Goal: Information Seeking & Learning: Learn about a topic

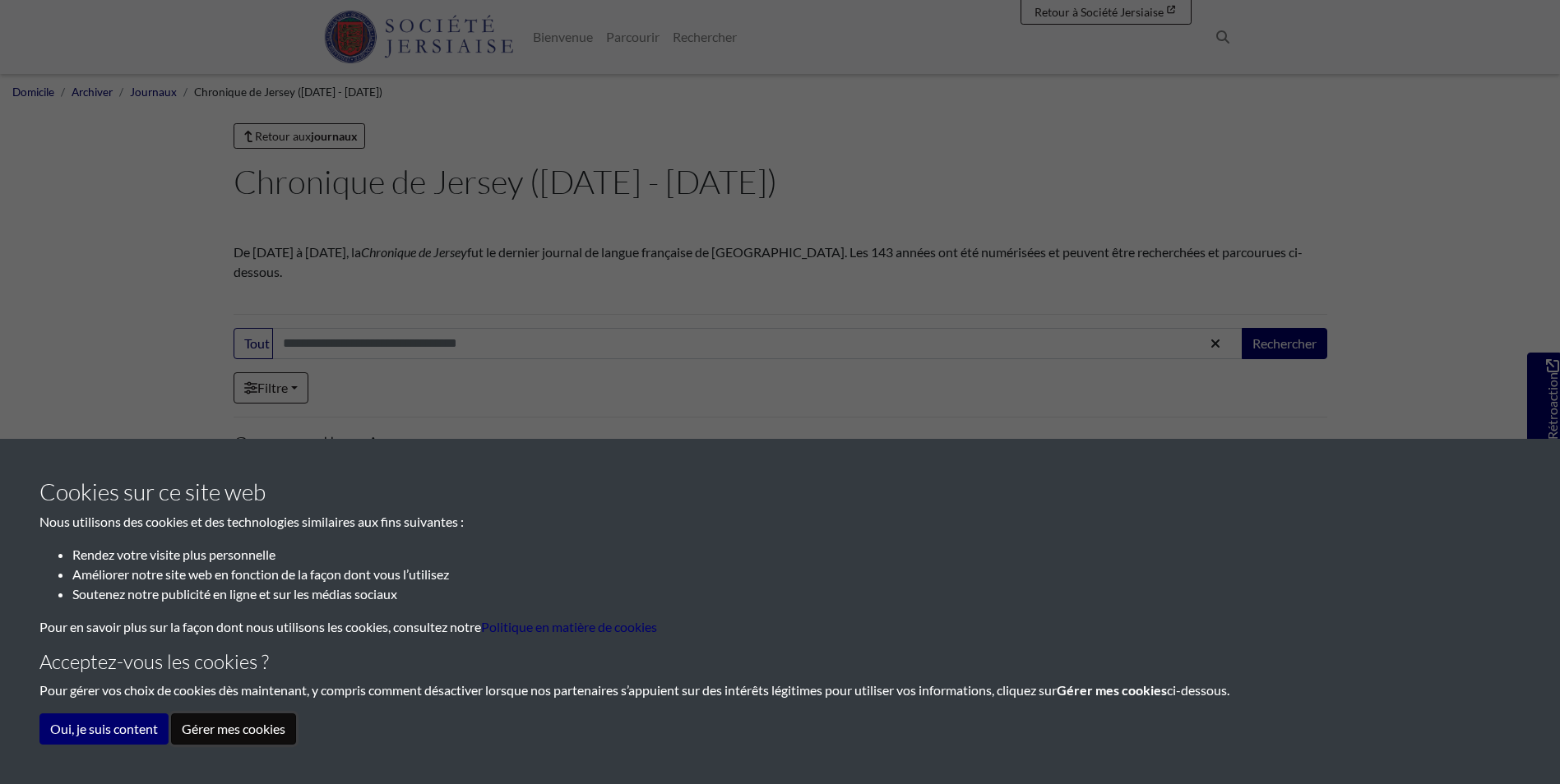
click at [255, 733] on button "Gérer mes cookies" at bounding box center [233, 728] width 125 height 31
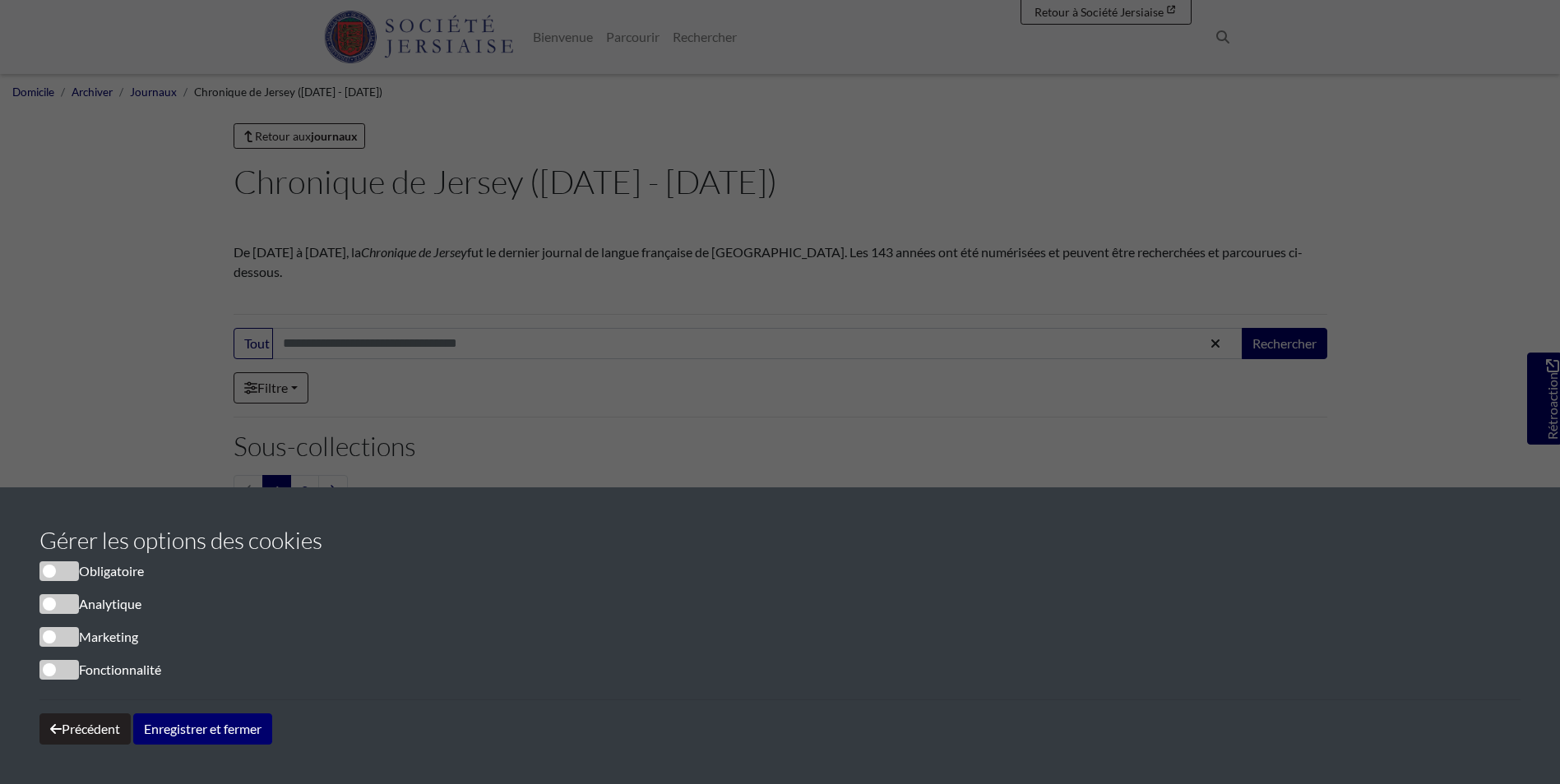
click at [70, 570] on span "cookieconsentement" at bounding box center [59, 571] width 40 height 20
click at [175, 730] on button "Enregistrer et fermer" at bounding box center [202, 728] width 139 height 31
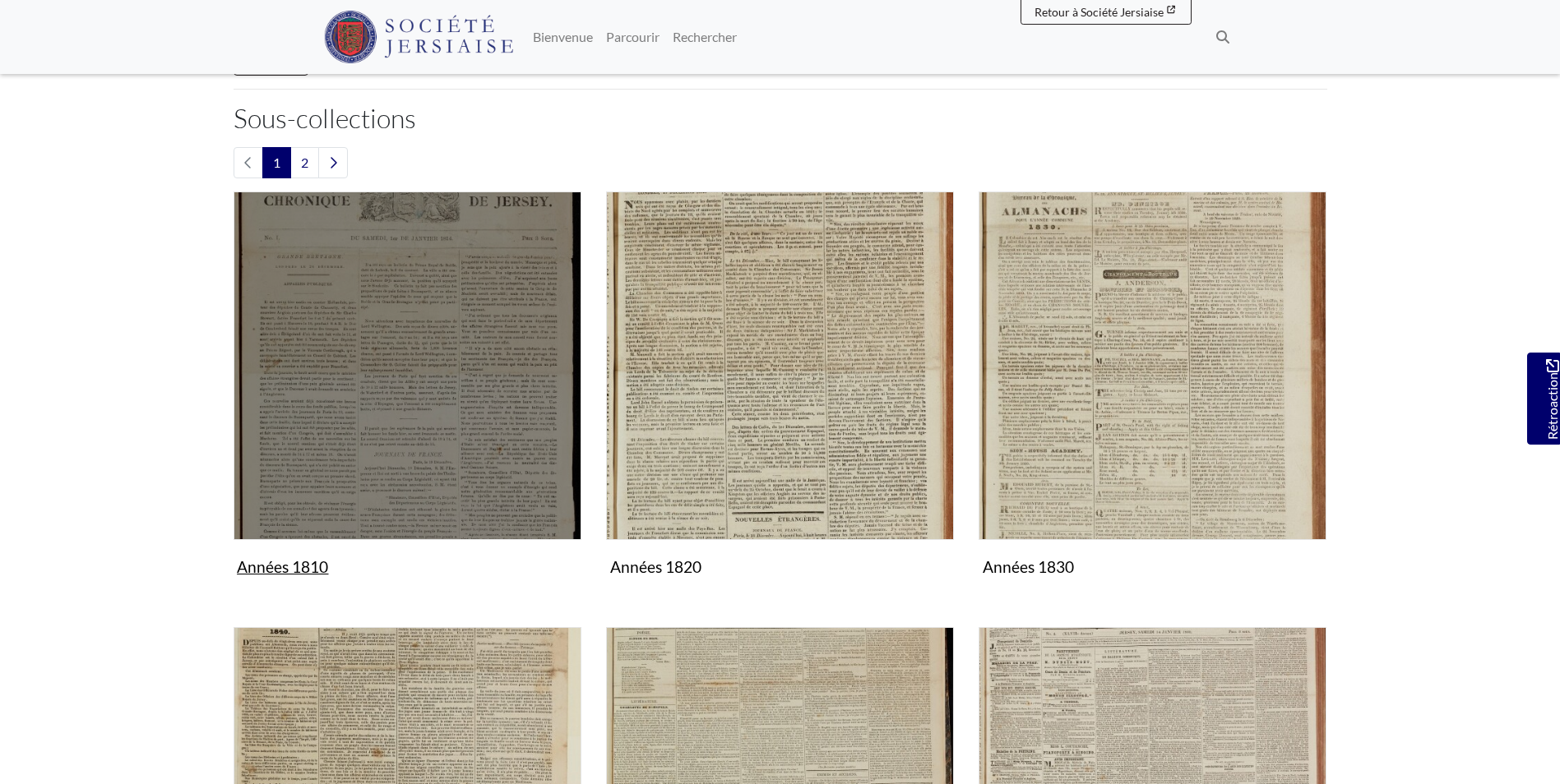
scroll to position [329, 0]
click at [371, 278] on img "Sous-collection" at bounding box center [407, 364] width 348 height 348
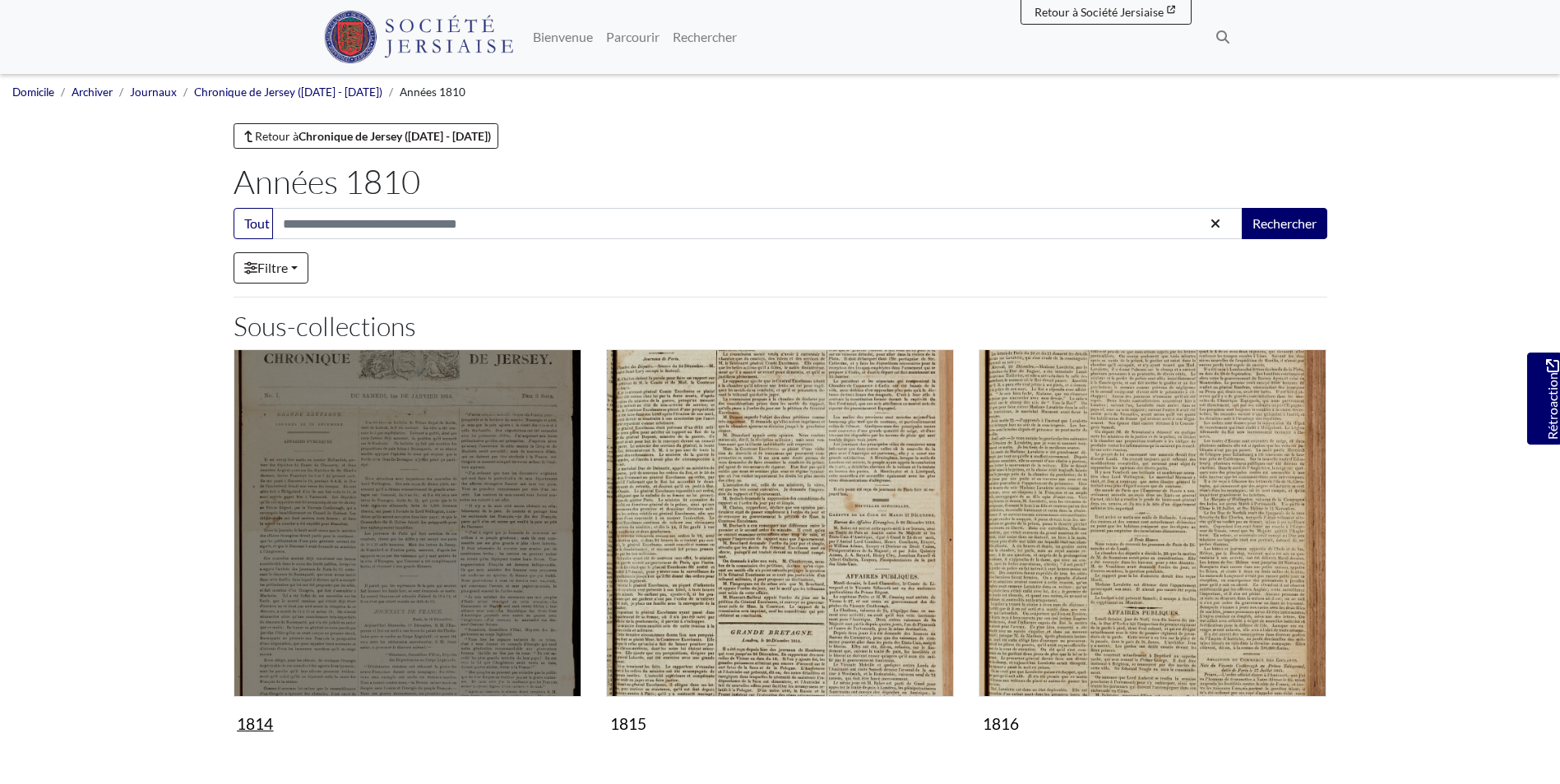
click at [394, 491] on img "Sous-collection" at bounding box center [407, 523] width 348 height 348
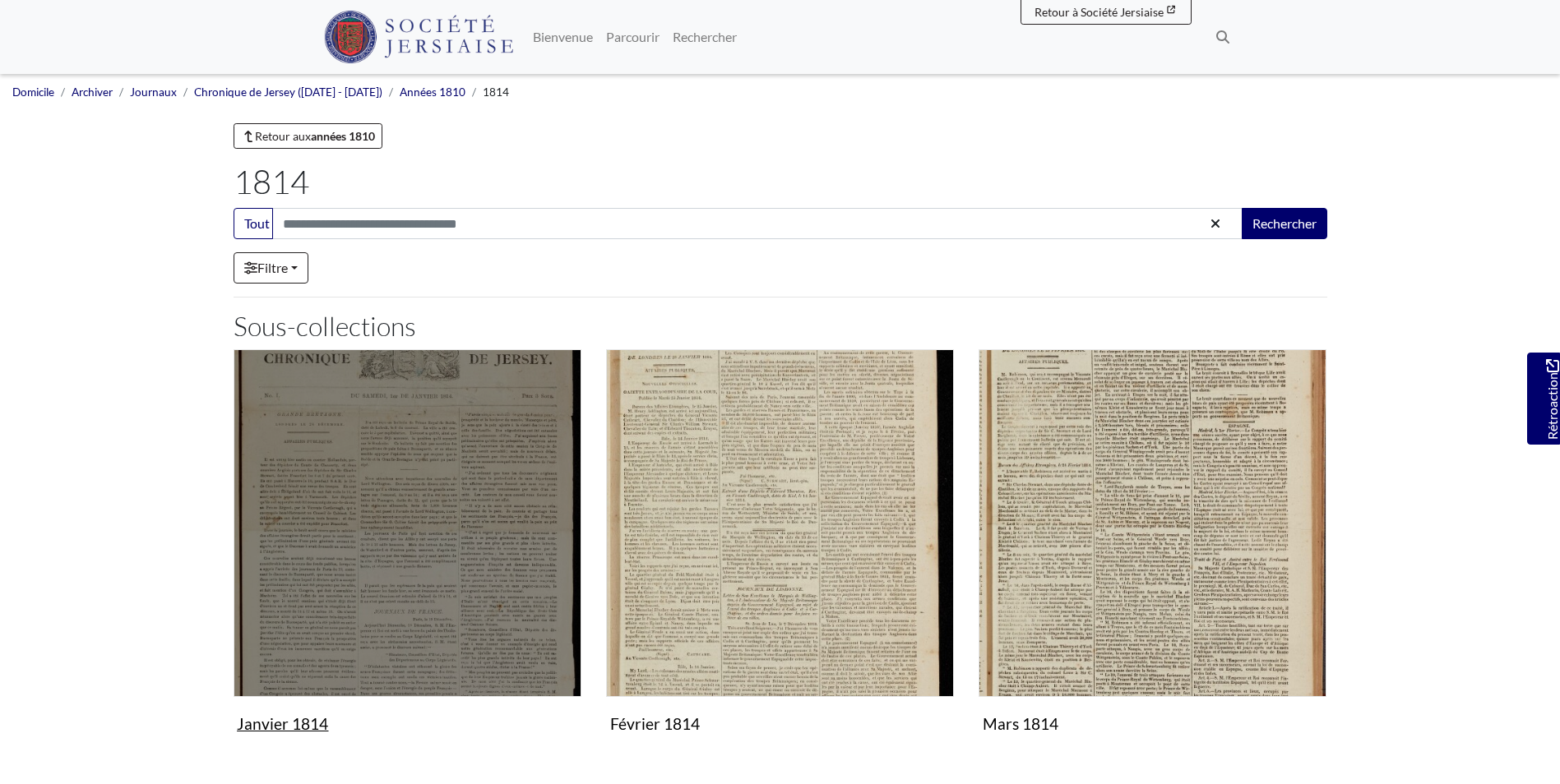
click at [455, 508] on img "Sous-collection" at bounding box center [407, 523] width 348 height 348
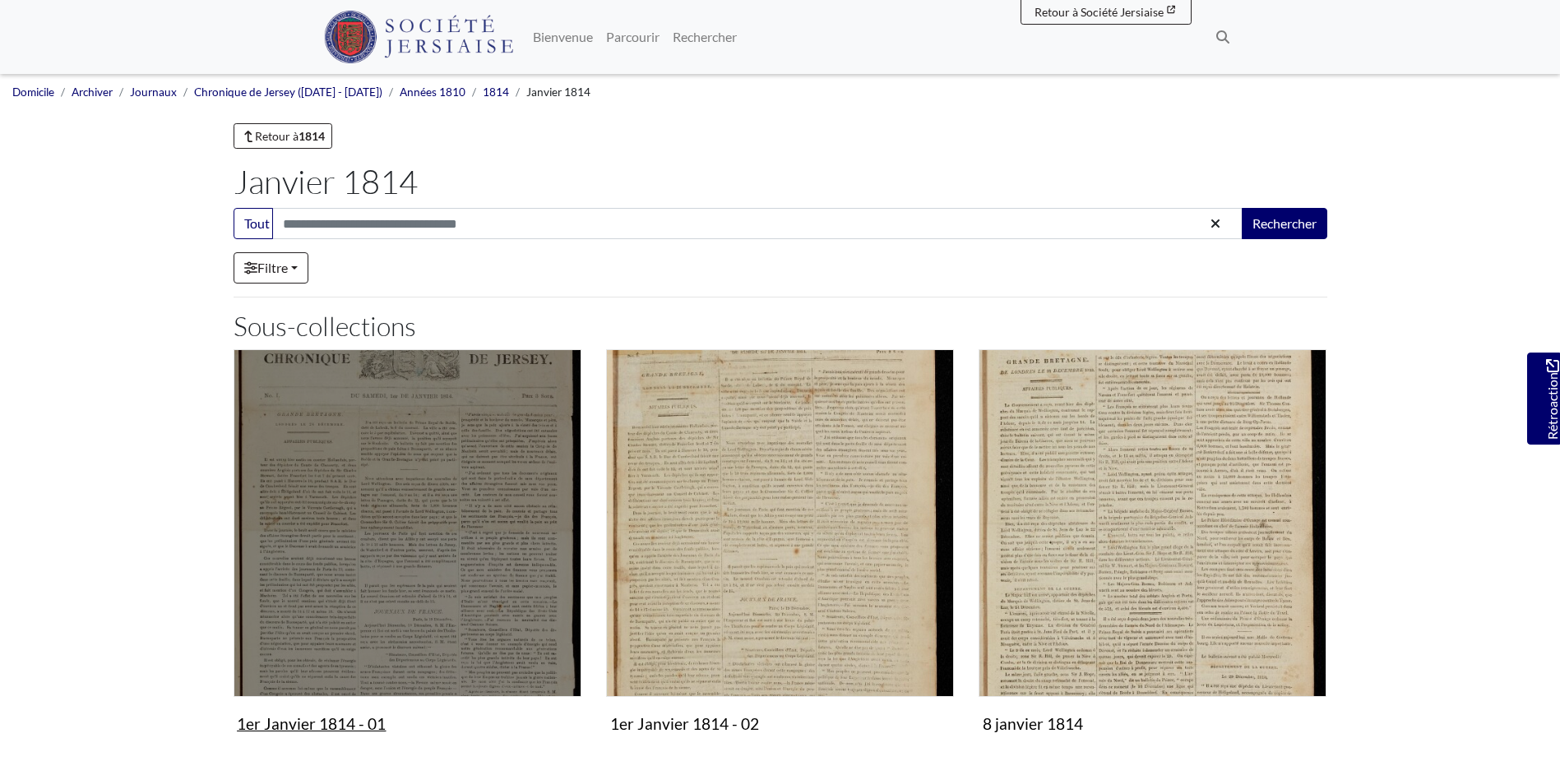
click at [402, 550] on img "Sous-collection" at bounding box center [407, 523] width 348 height 348
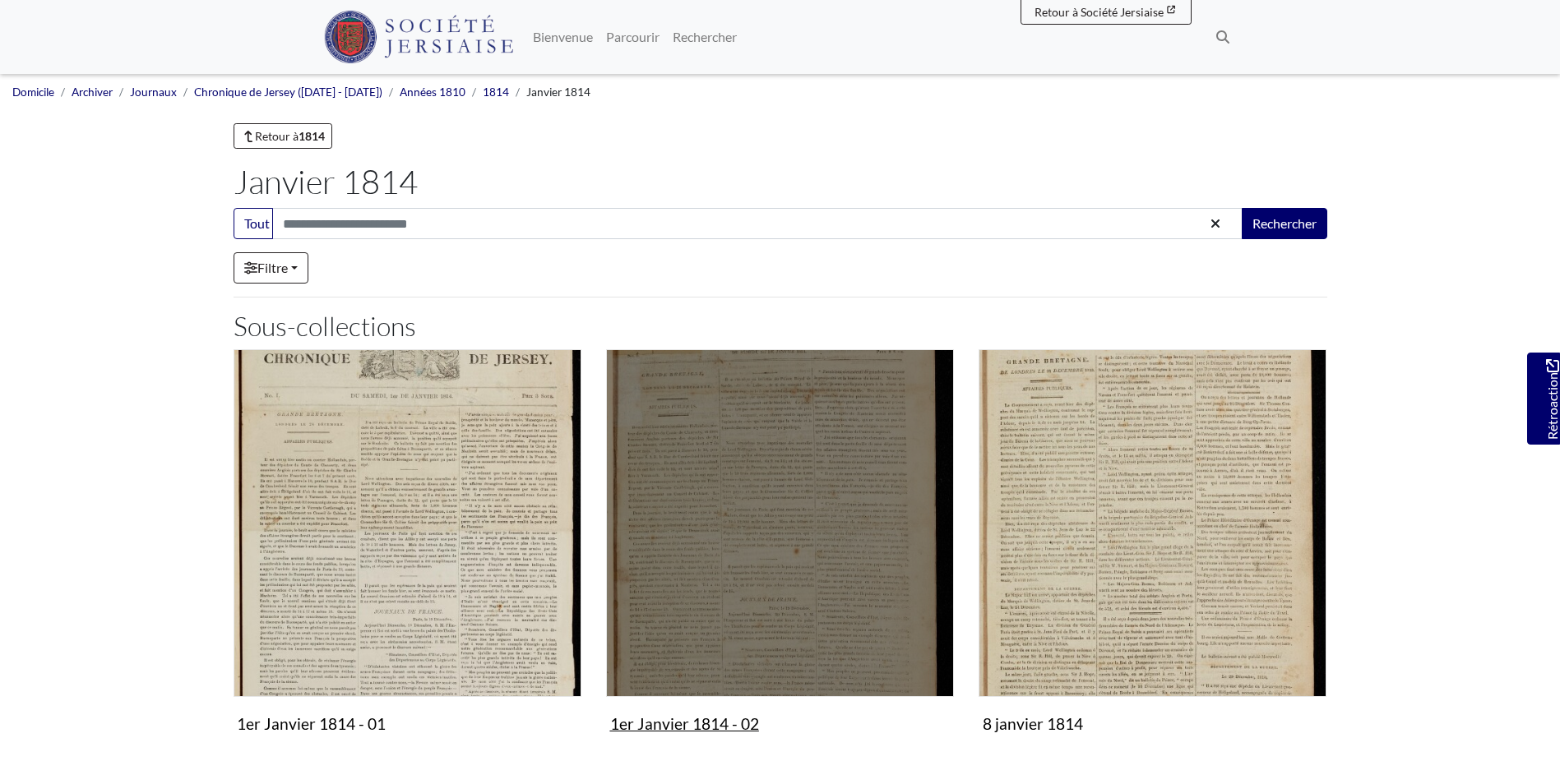
click at [748, 552] on img "Subcollection" at bounding box center [780, 523] width 348 height 348
click at [748, 551] on img "Subcollection" at bounding box center [780, 523] width 348 height 348
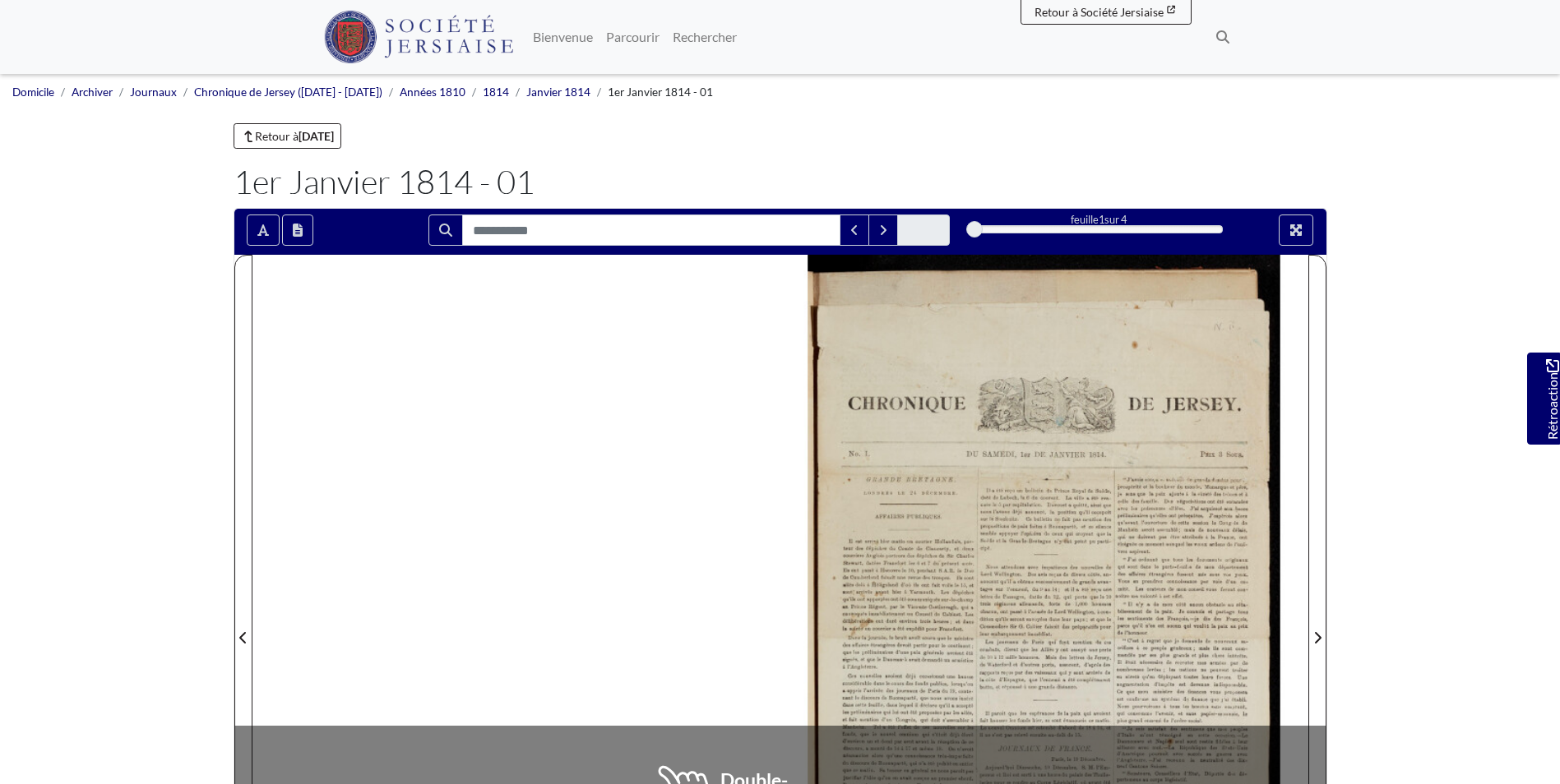
drag, startPoint x: 704, startPoint y: 596, endPoint x: 696, endPoint y: 549, distance: 47.7
click at [697, 553] on div at bounding box center [780, 628] width 1056 height 746
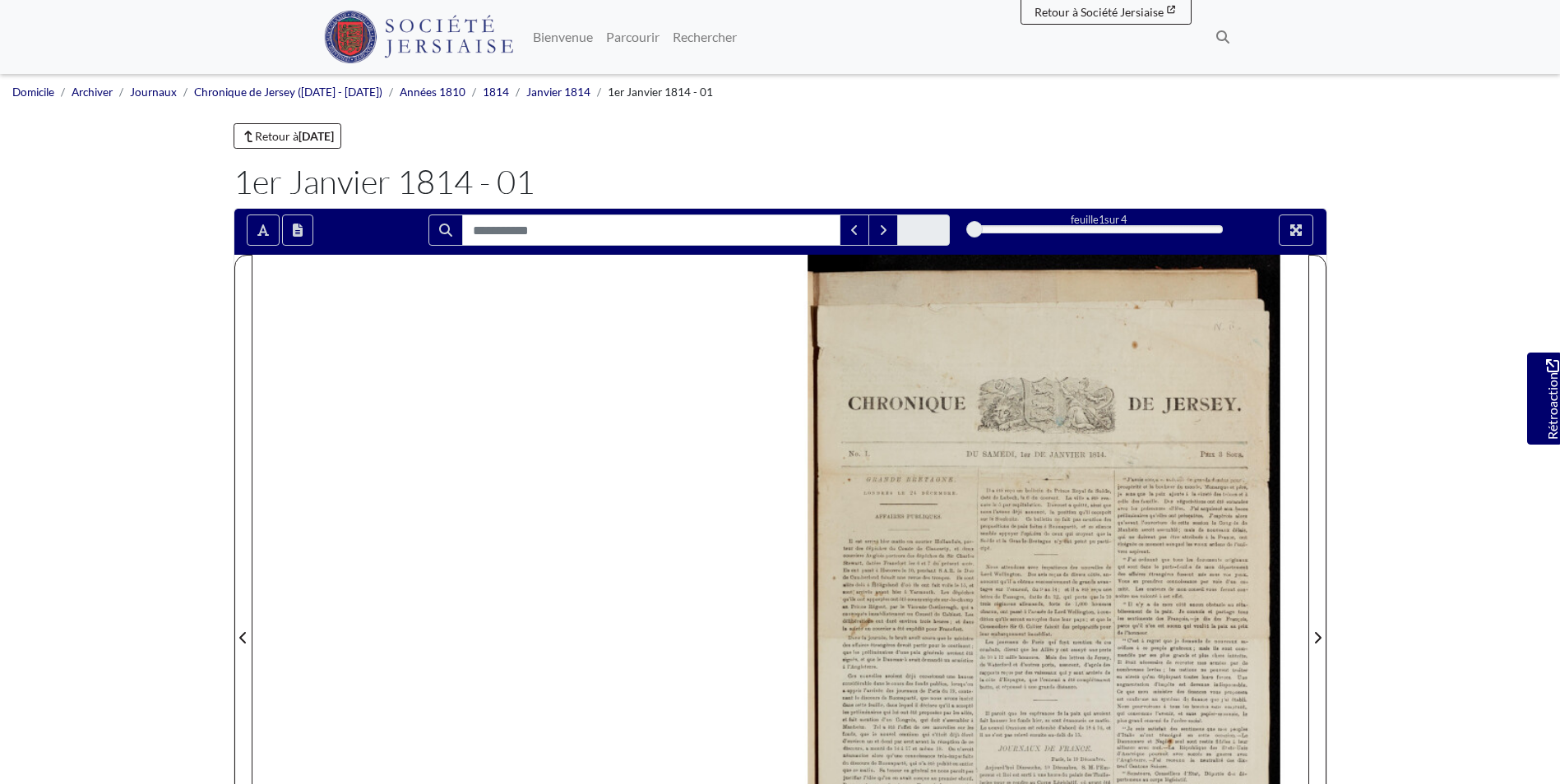
click at [941, 562] on div at bounding box center [1044, 628] width 528 height 746
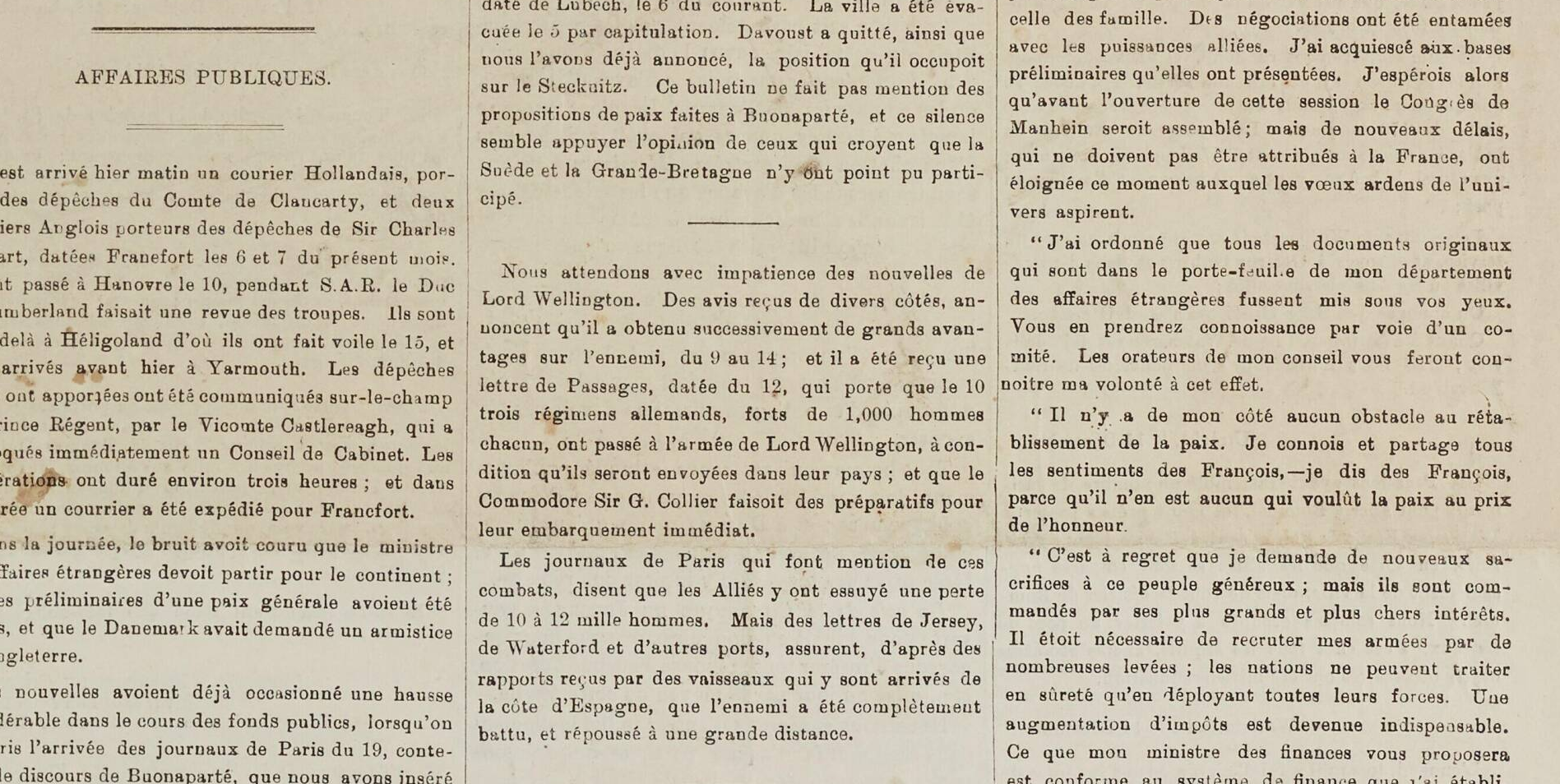
click at [686, 435] on img at bounding box center [725, 507] width 2035 height 2878
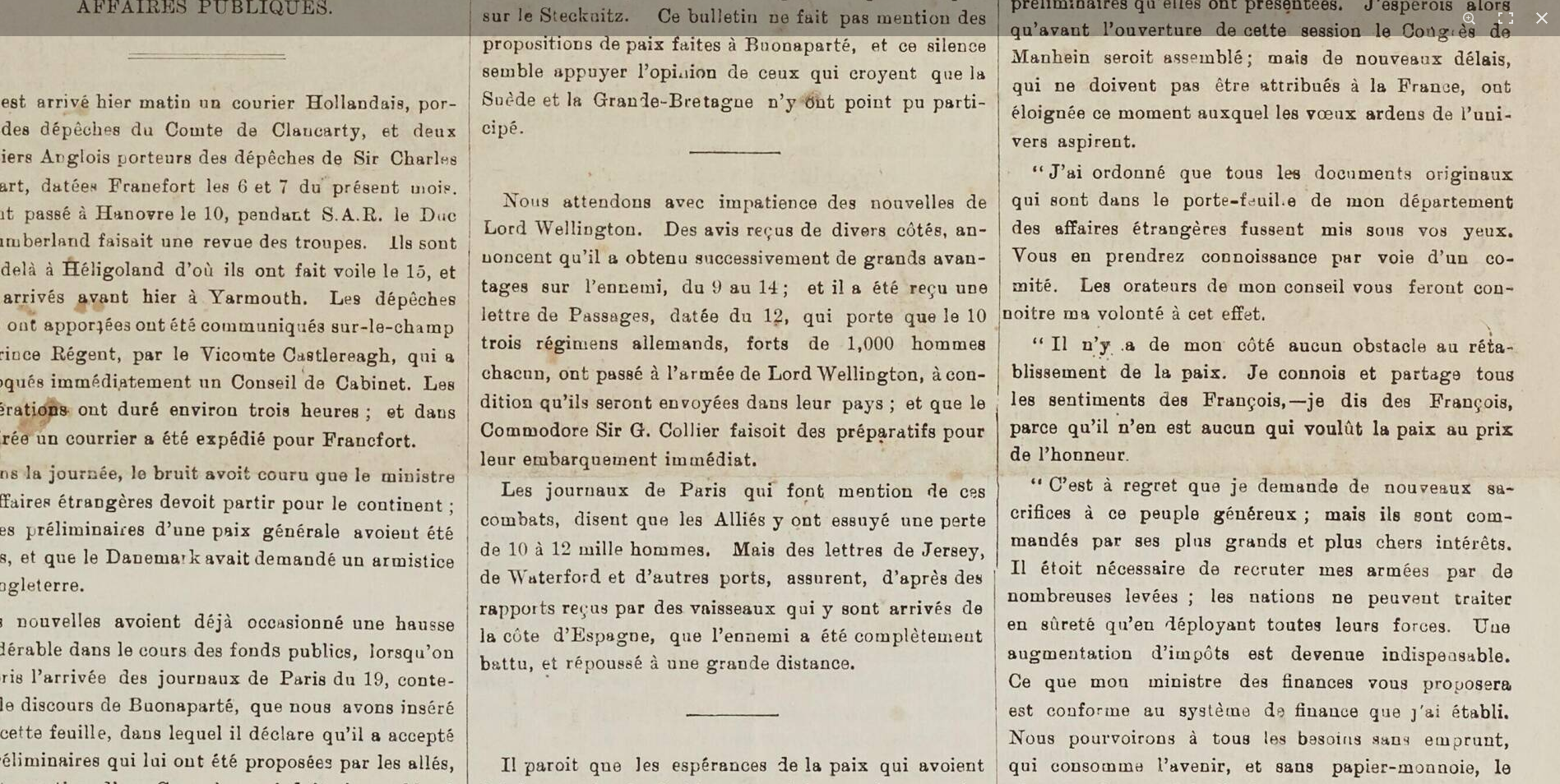
click at [764, 603] on img at bounding box center [727, 435] width 2035 height 2878
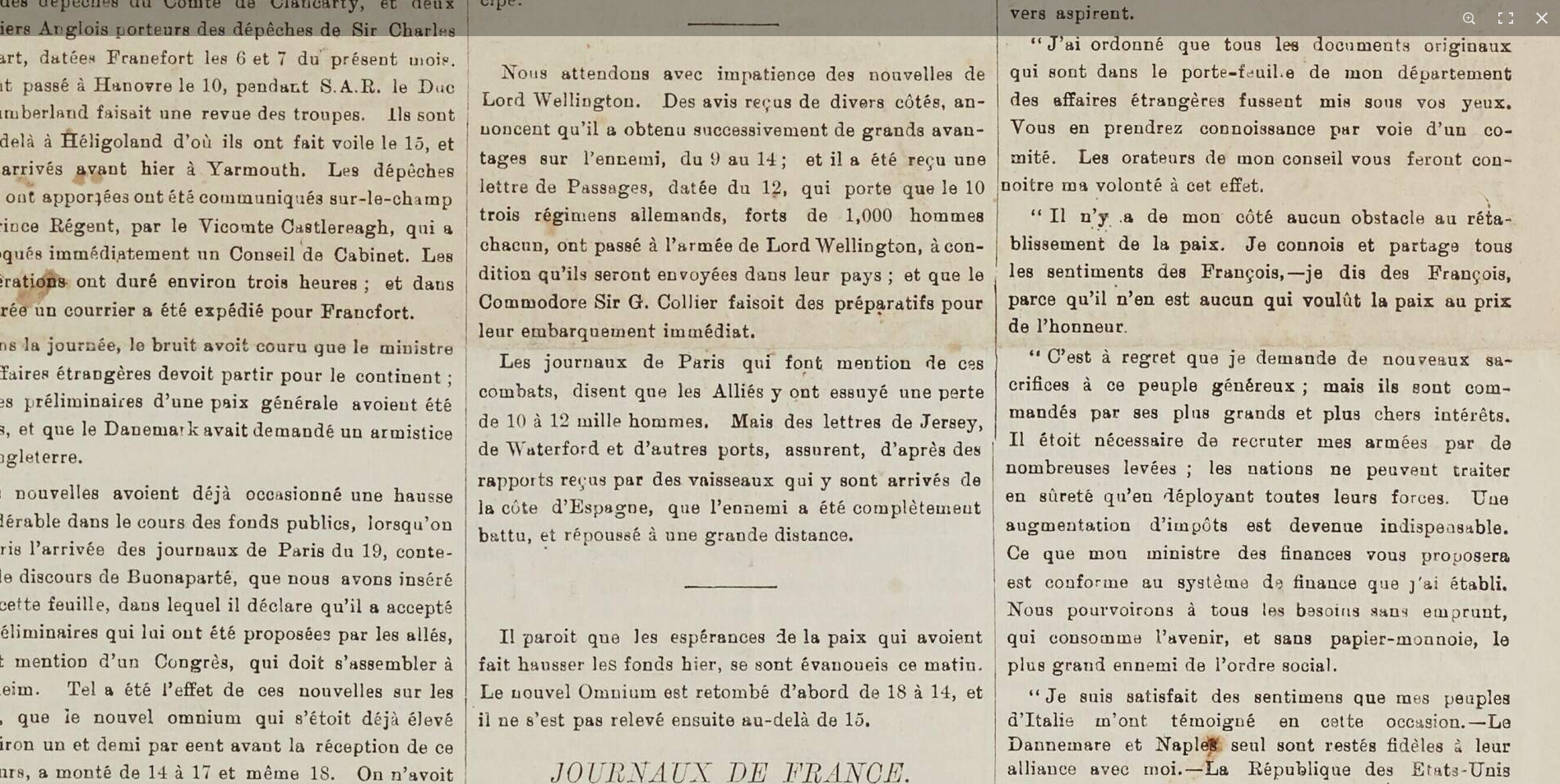
click at [772, 556] on img at bounding box center [725, 307] width 2035 height 2878
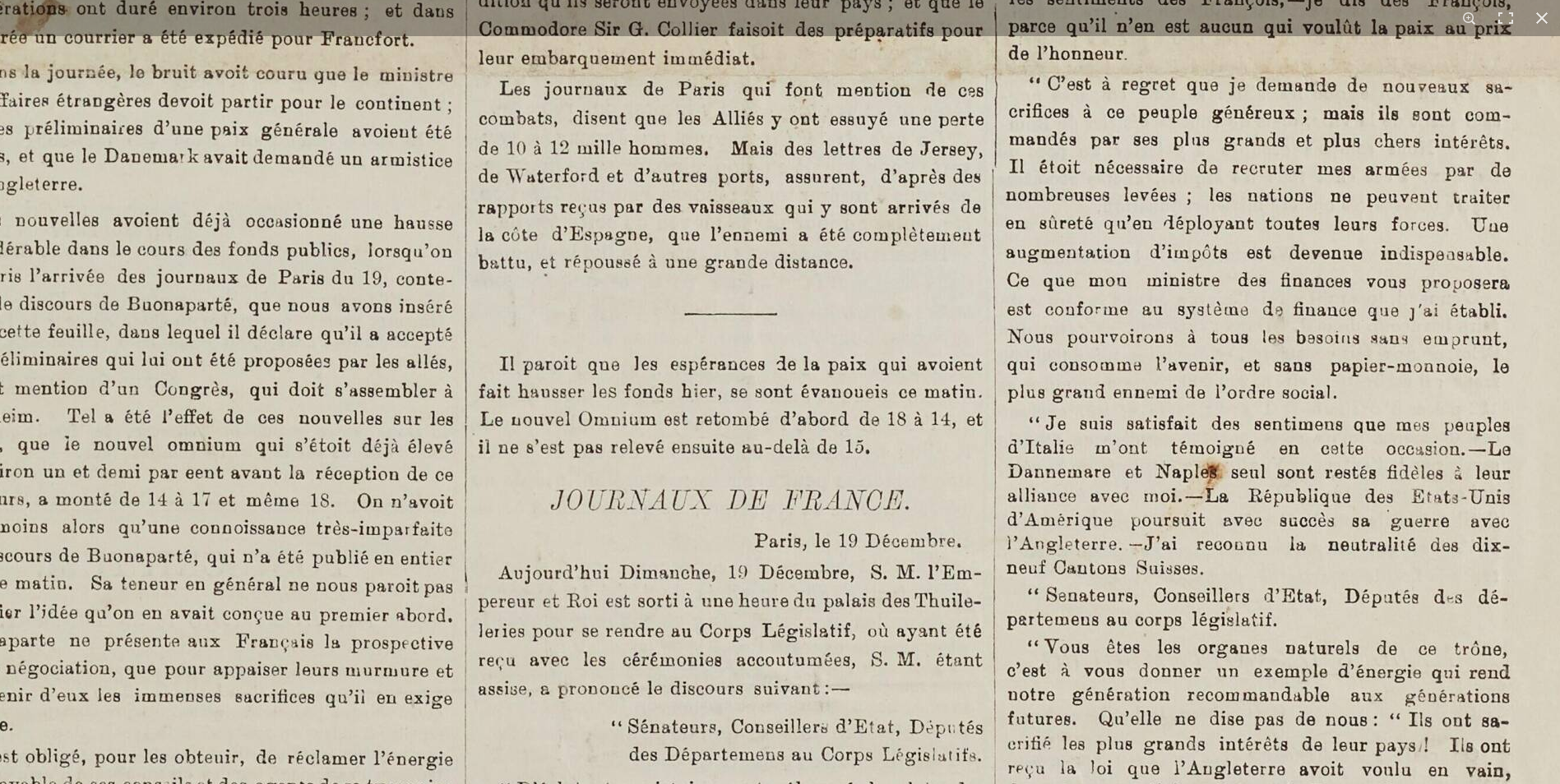
click at [776, 540] on img at bounding box center [725, 35] width 2035 height 2878
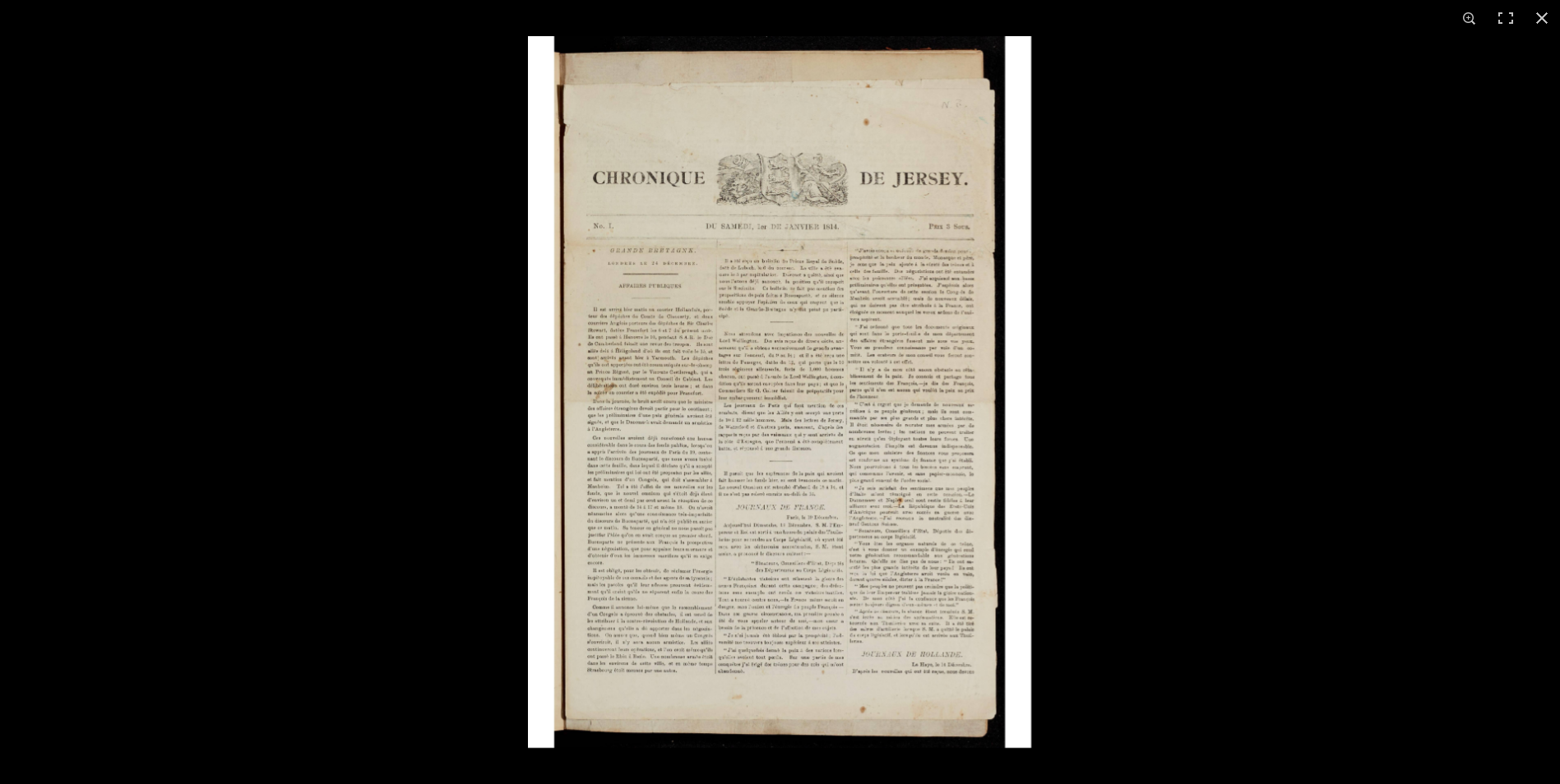
click at [800, 506] on img at bounding box center [780, 392] width 503 height 712
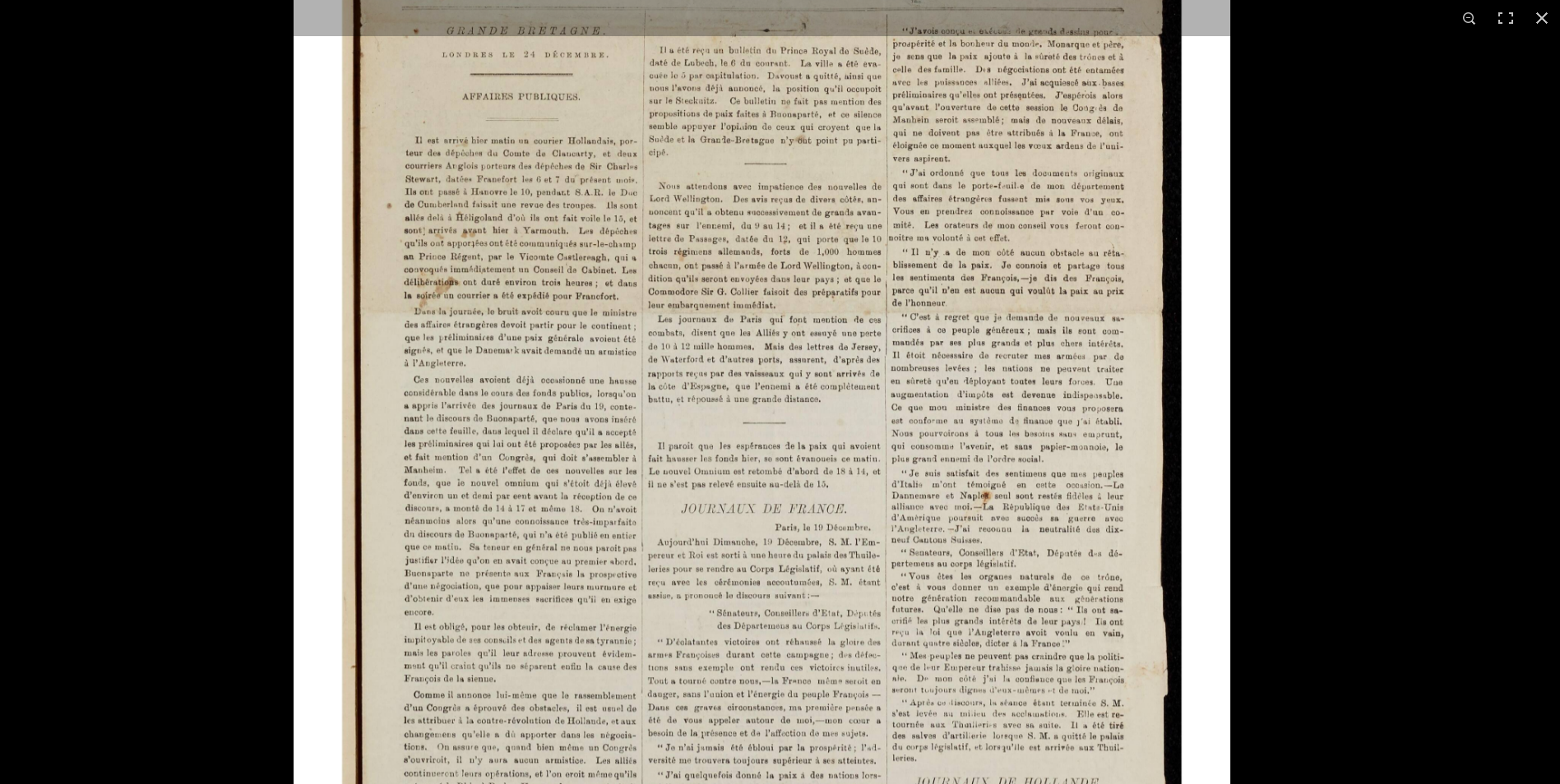
click at [800, 506] on img at bounding box center [763, 294] width 937 height 1326
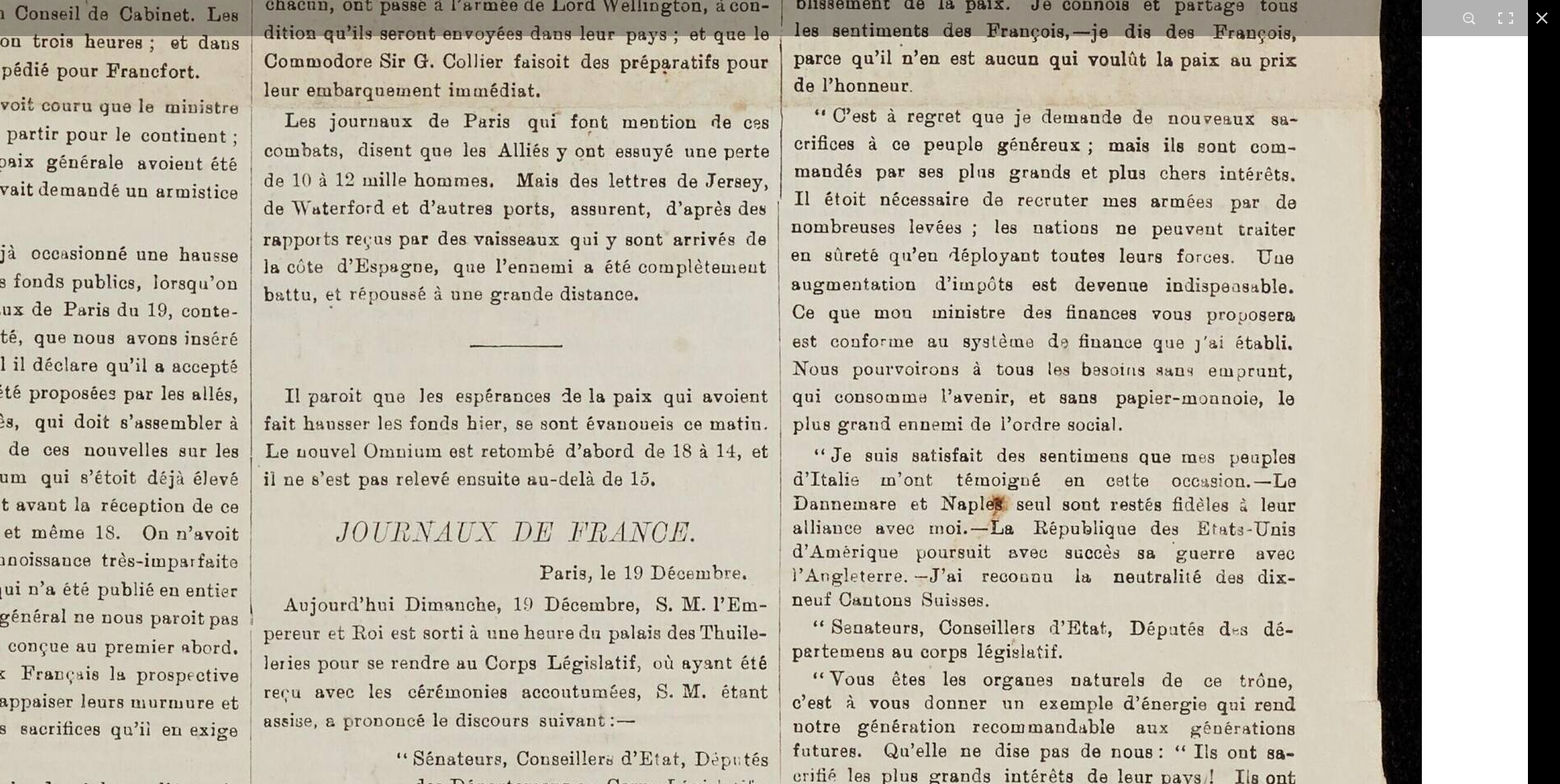
click at [722, 546] on img at bounding box center [511, 67] width 2035 height 2878
click at [721, 546] on img at bounding box center [511, 67] width 2035 height 2878
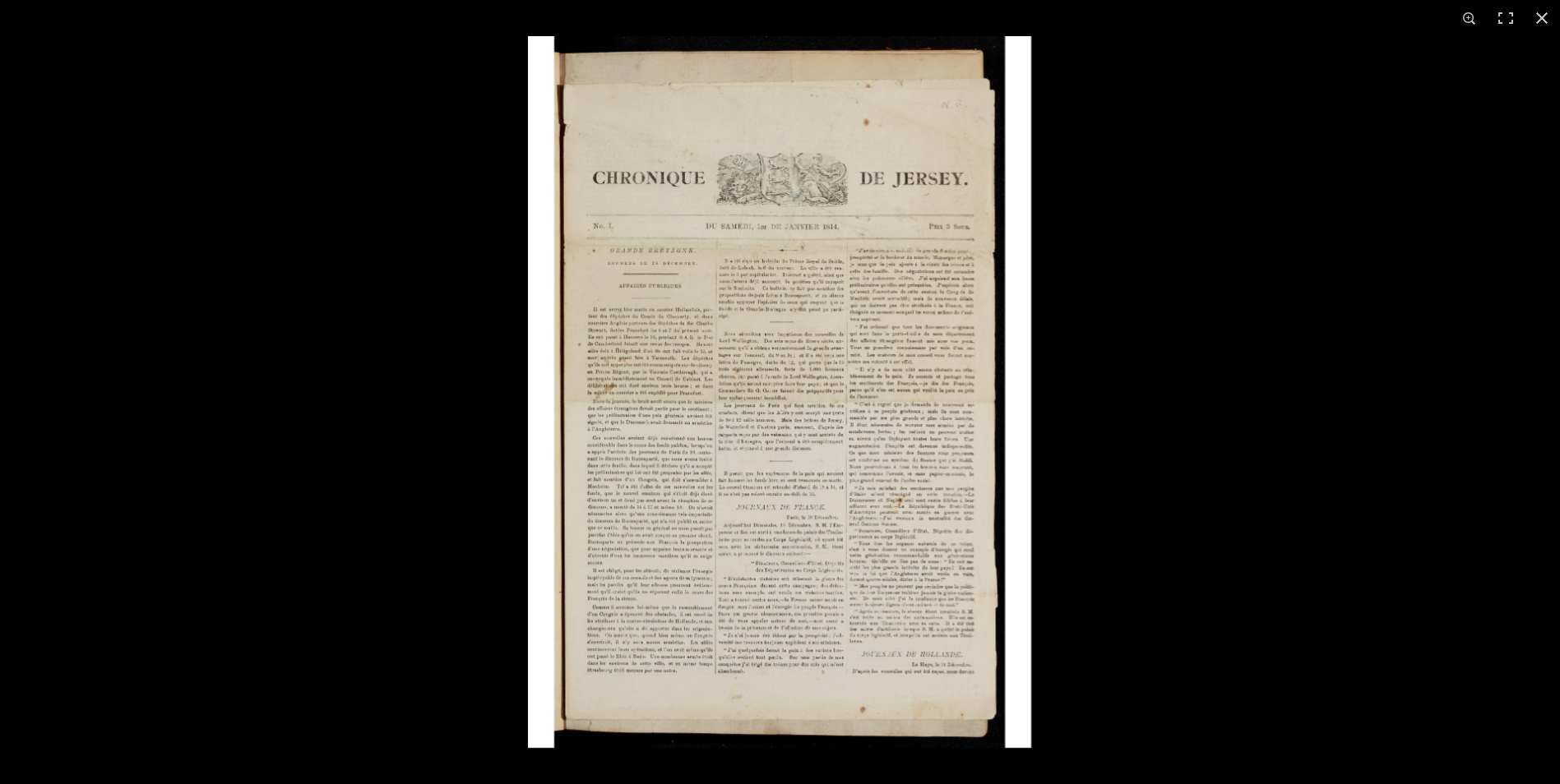
click at [805, 535] on img at bounding box center [780, 392] width 503 height 712
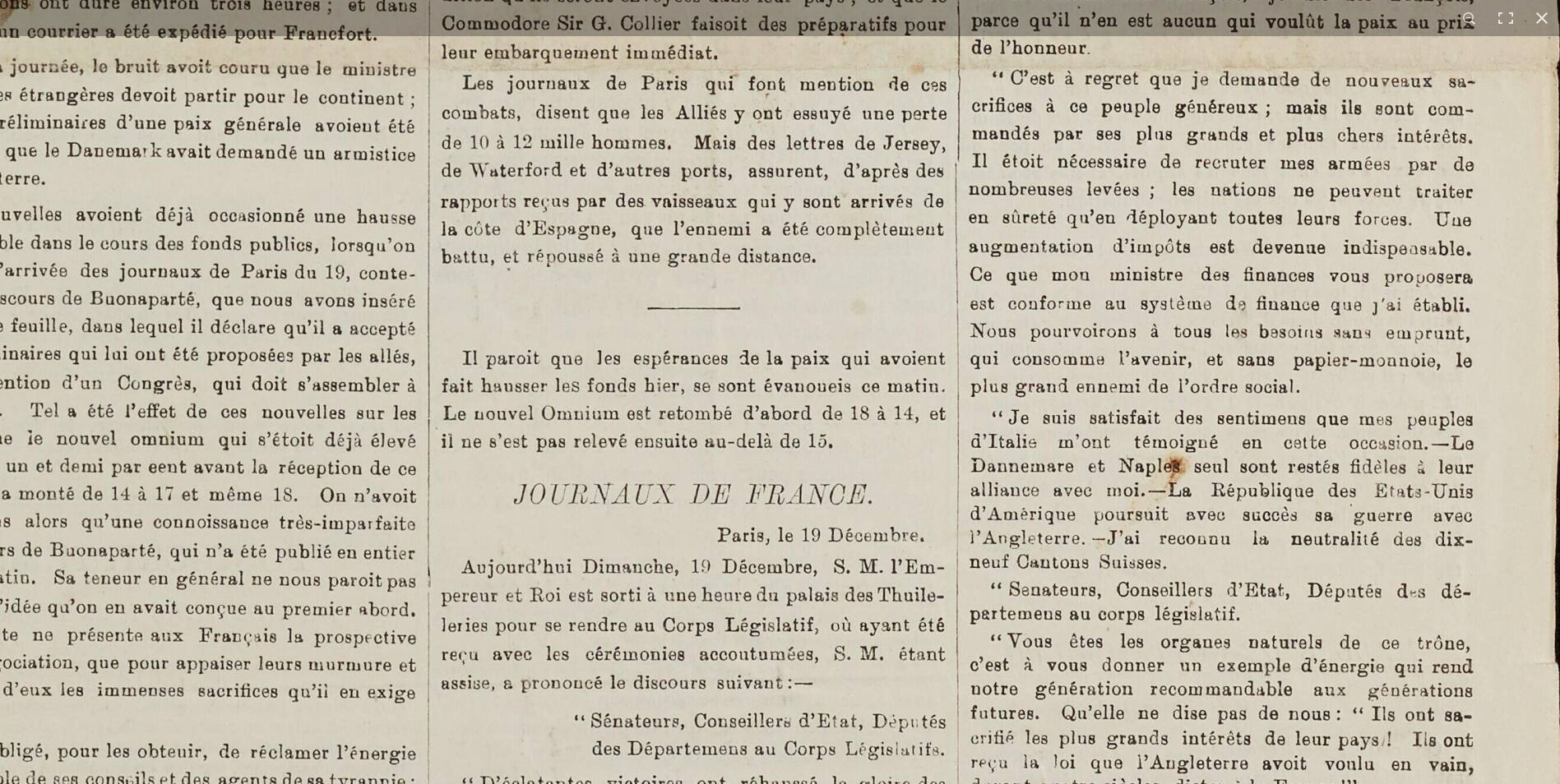
click at [1196, 519] on img at bounding box center [688, 29] width 2035 height 2878
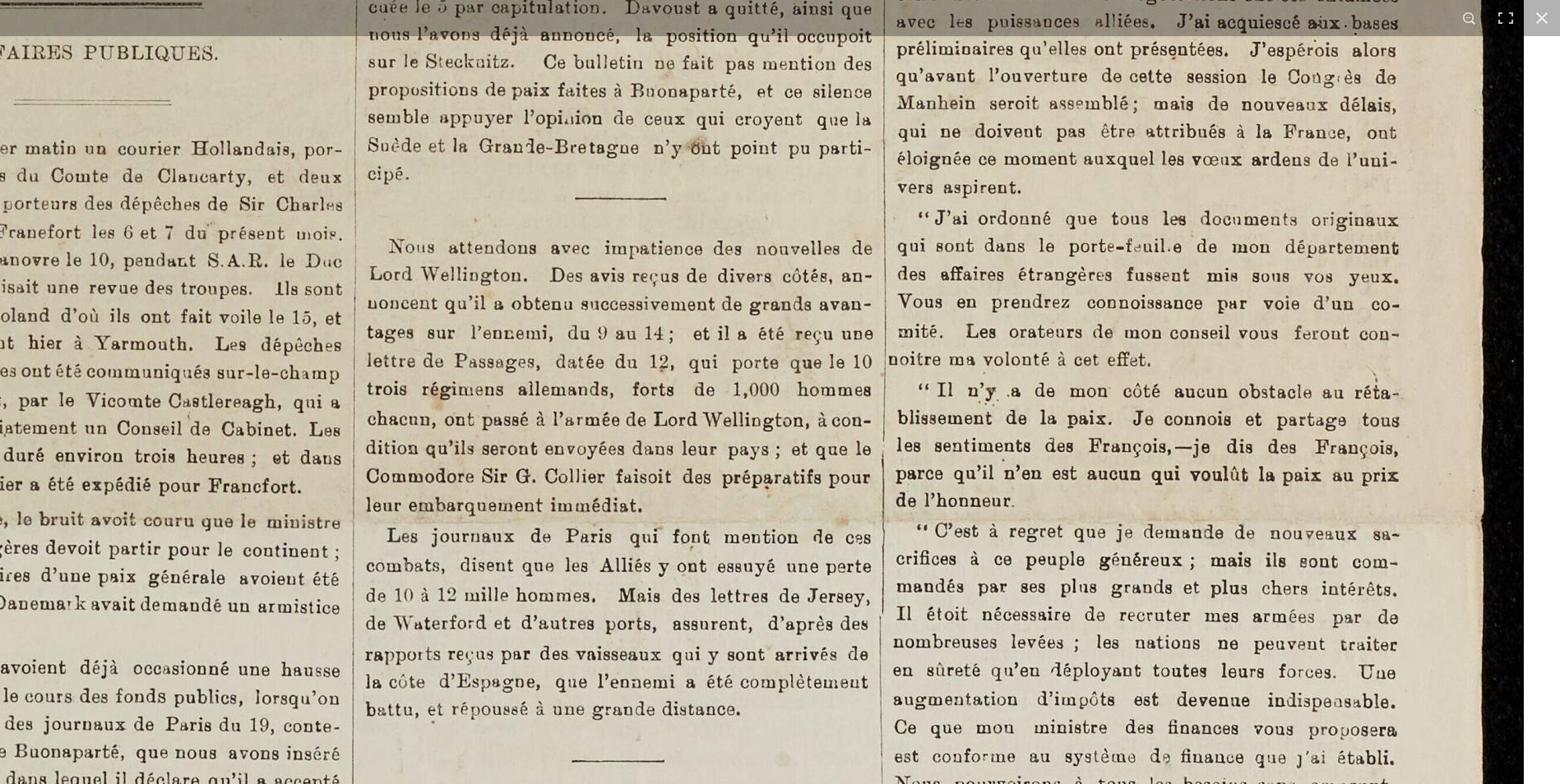
click at [1133, 613] on img at bounding box center [613, 482] width 2035 height 2878
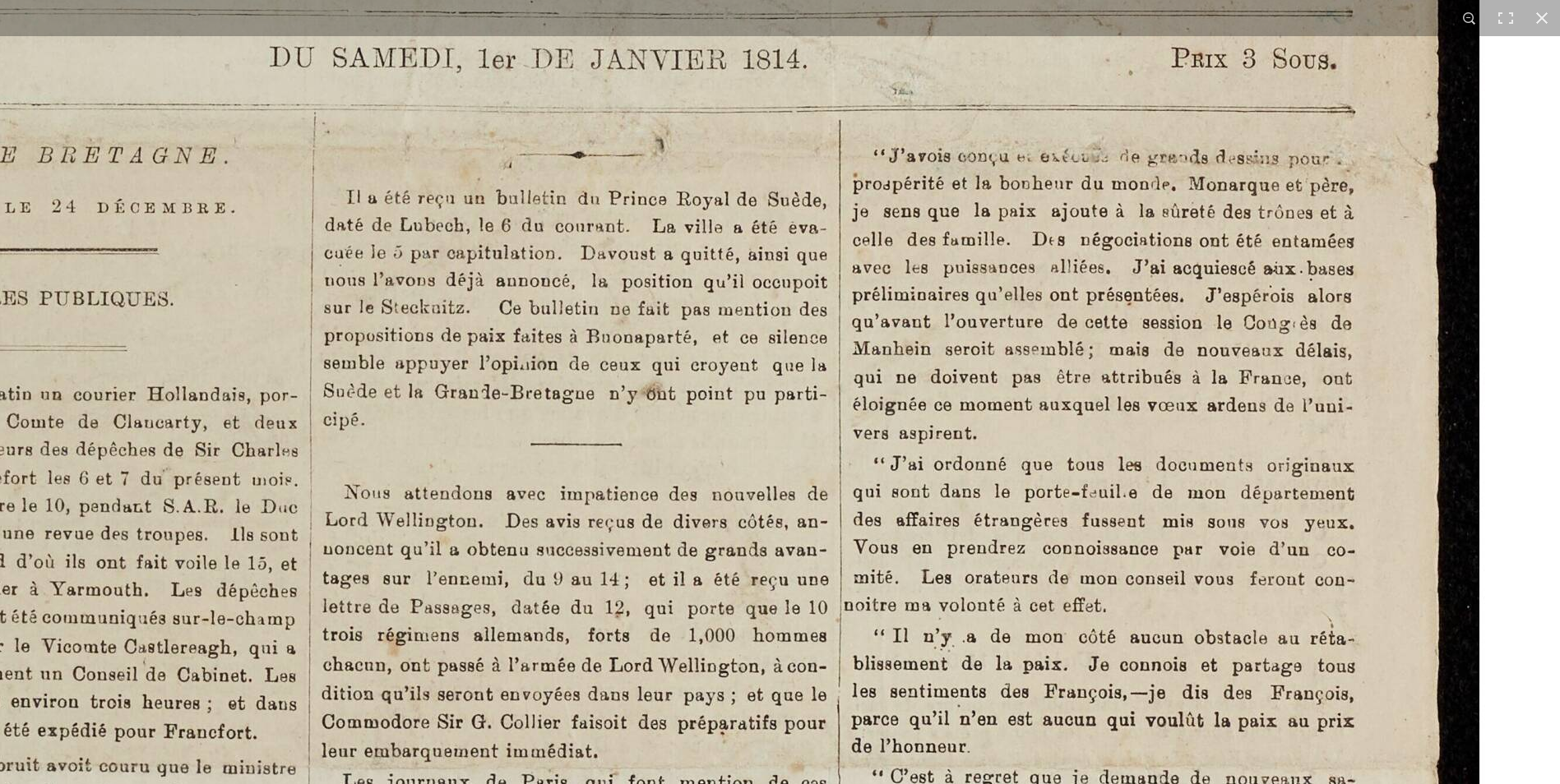
click at [1170, 621] on img at bounding box center [568, 727] width 2035 height 2878
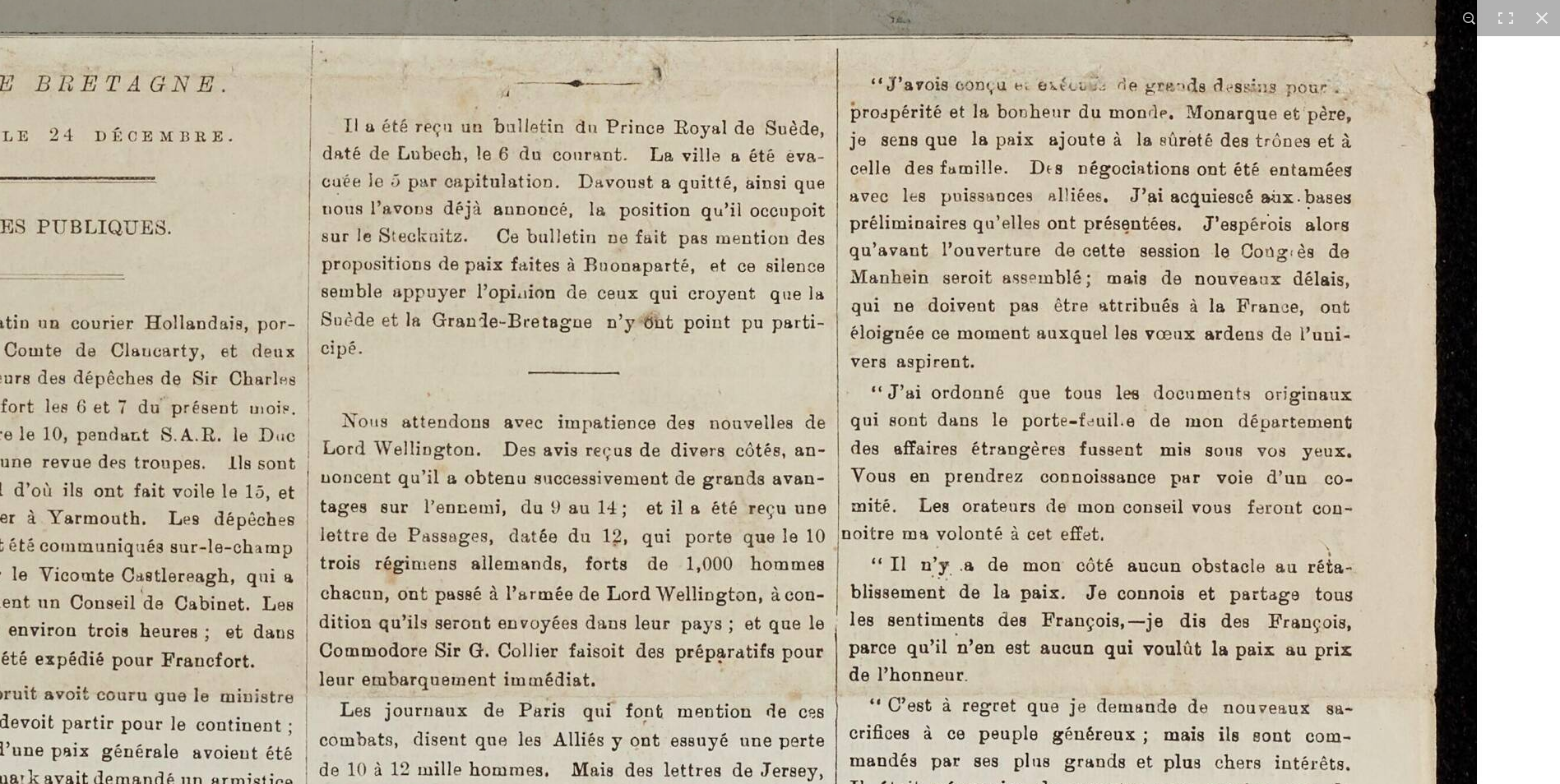
click at [1163, 427] on img at bounding box center [566, 656] width 2035 height 2878
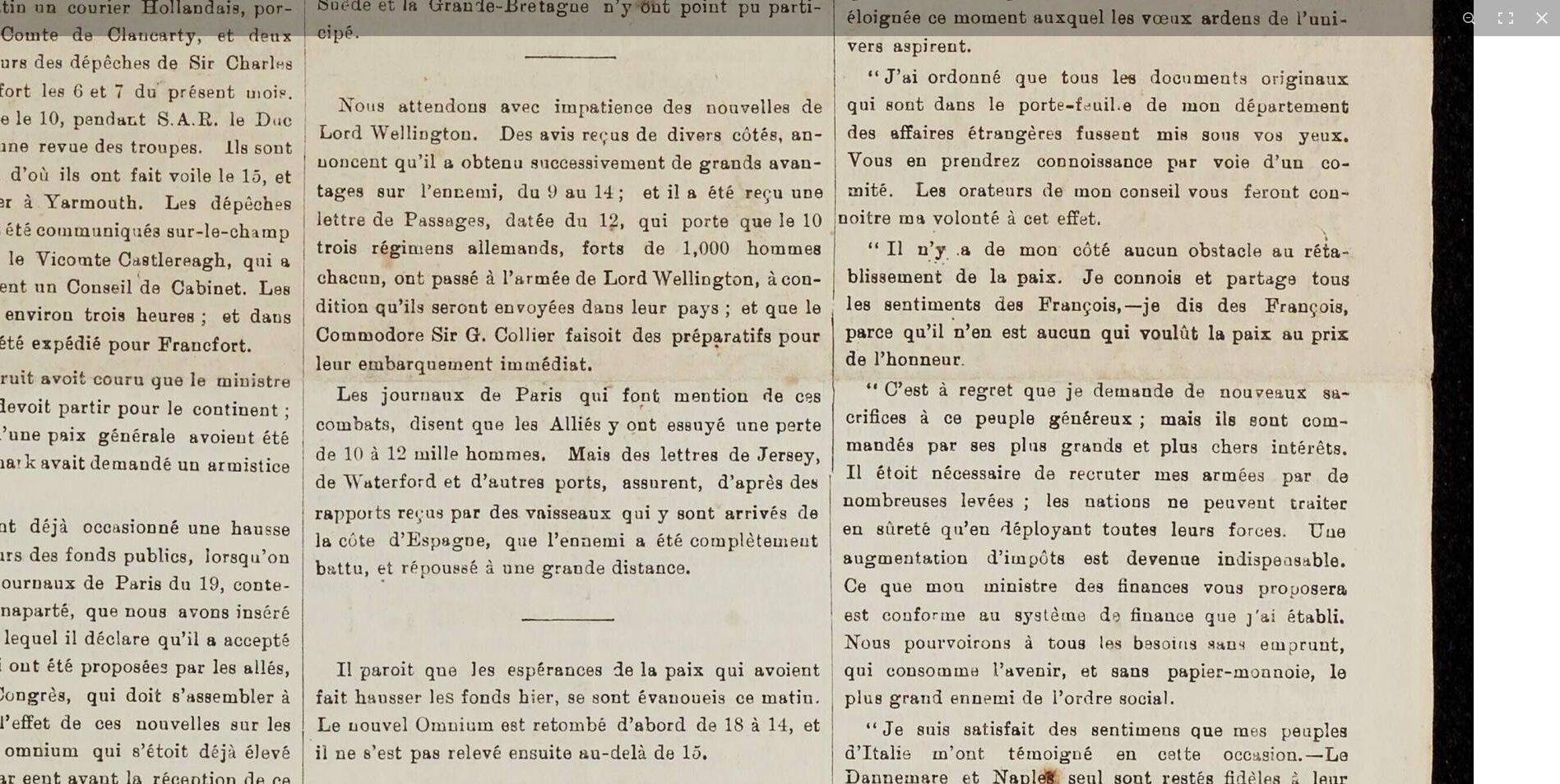
click at [984, 443] on img at bounding box center [562, 340] width 2035 height 2878
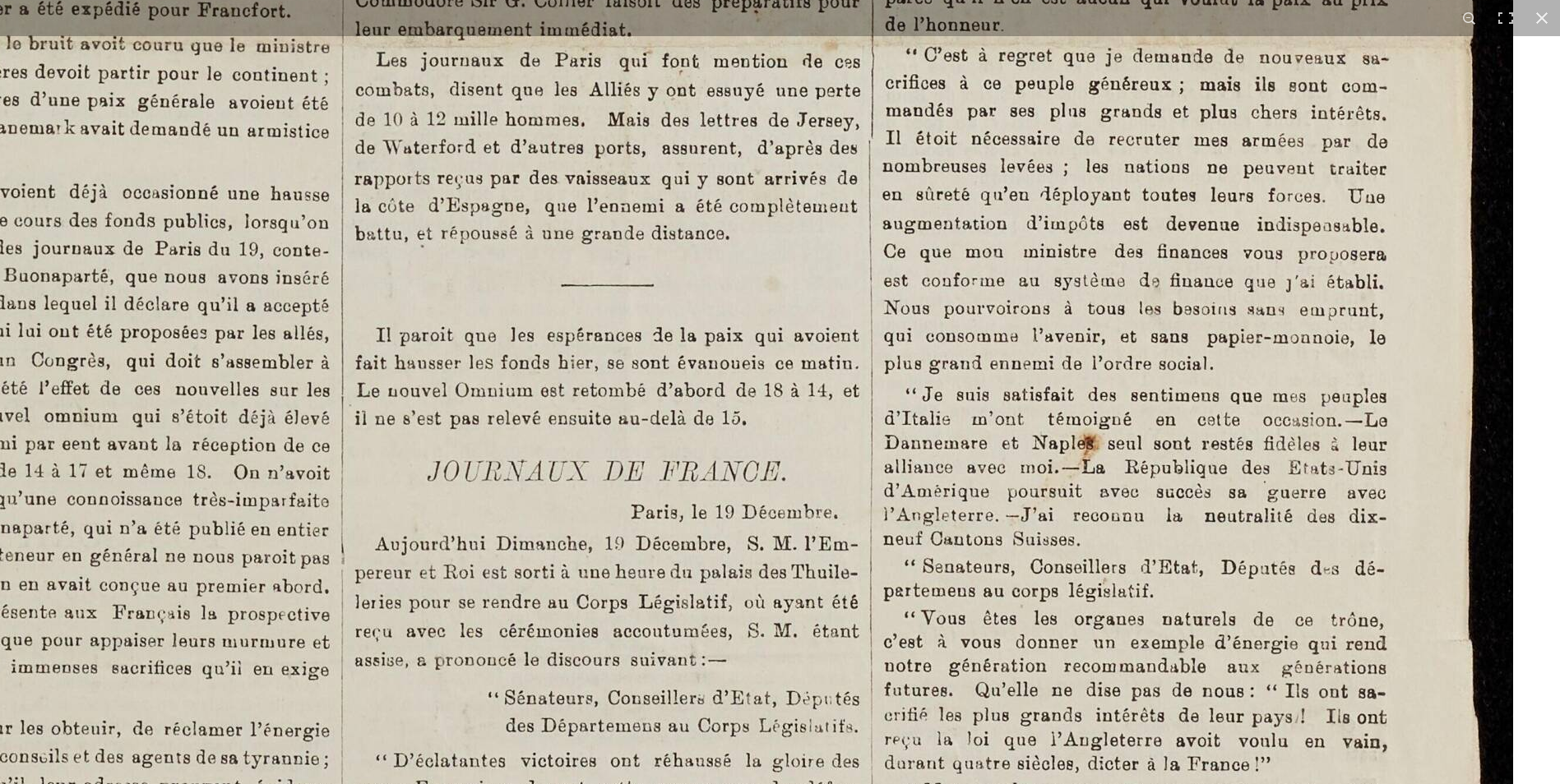
click at [900, 468] on img at bounding box center [601, 6] width 2035 height 2878
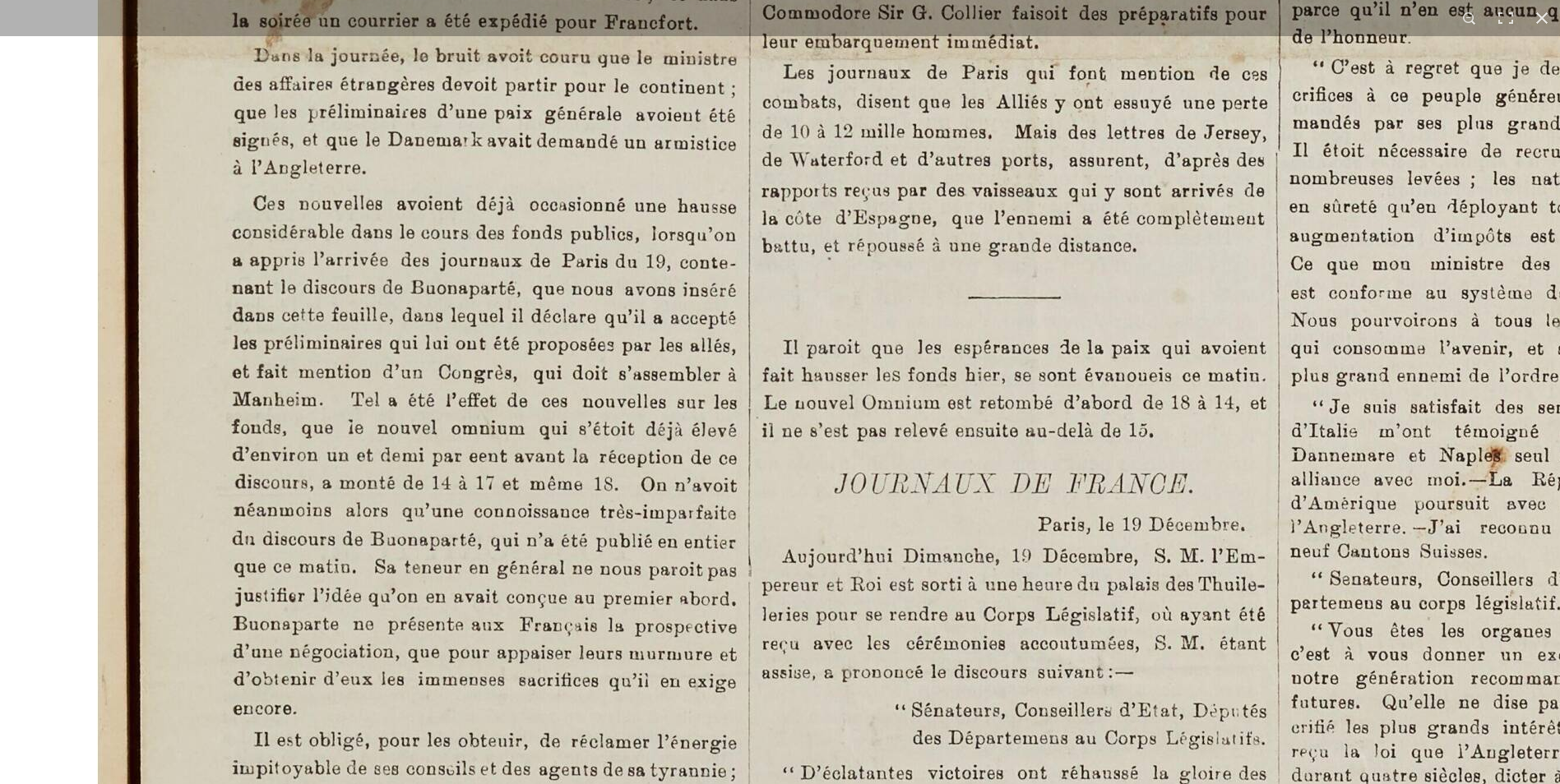
click at [541, 432] on img at bounding box center [1009, 18] width 2035 height 2878
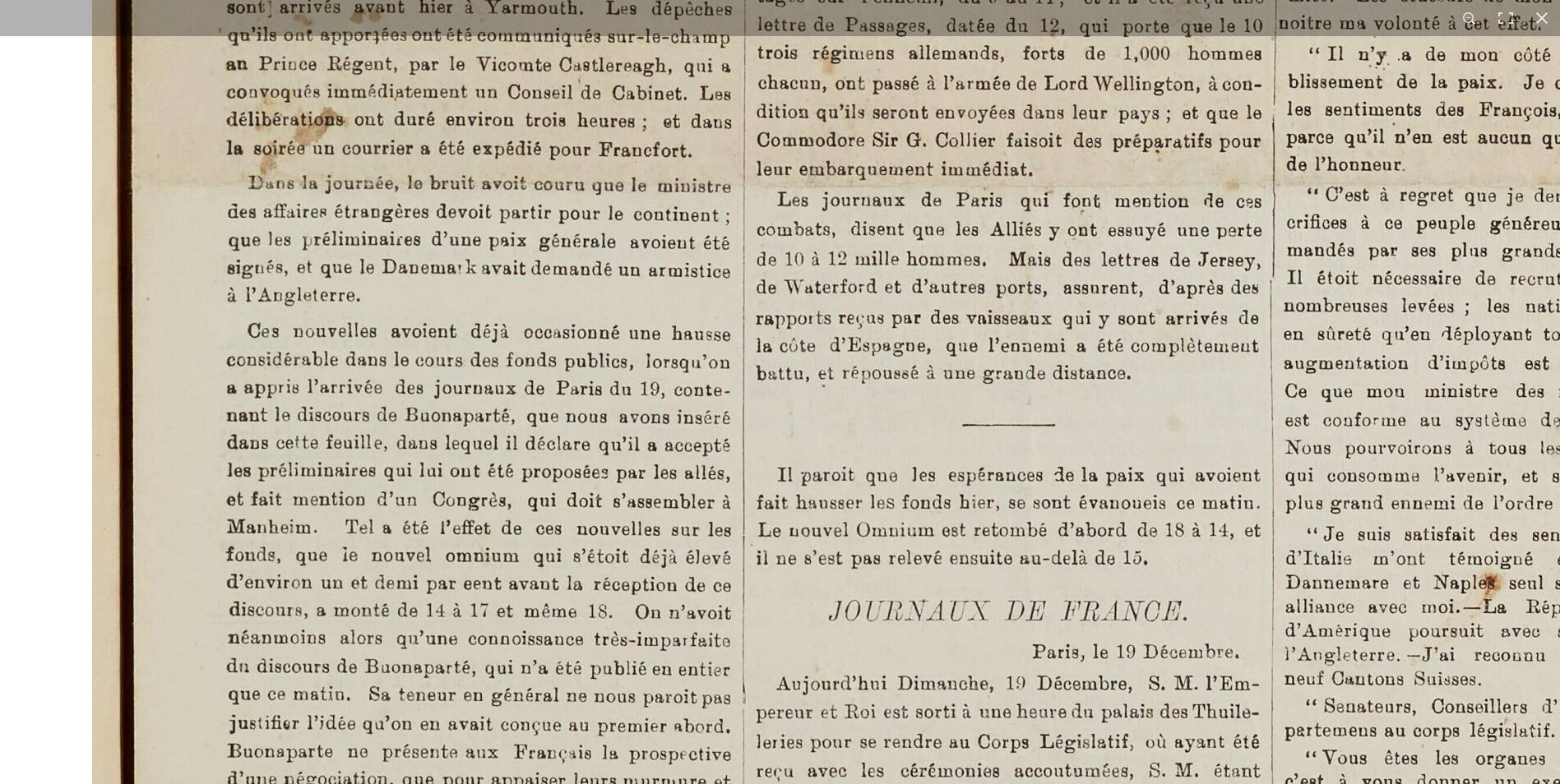
click at [548, 426] on img at bounding box center [1003, 145] width 2035 height 2878
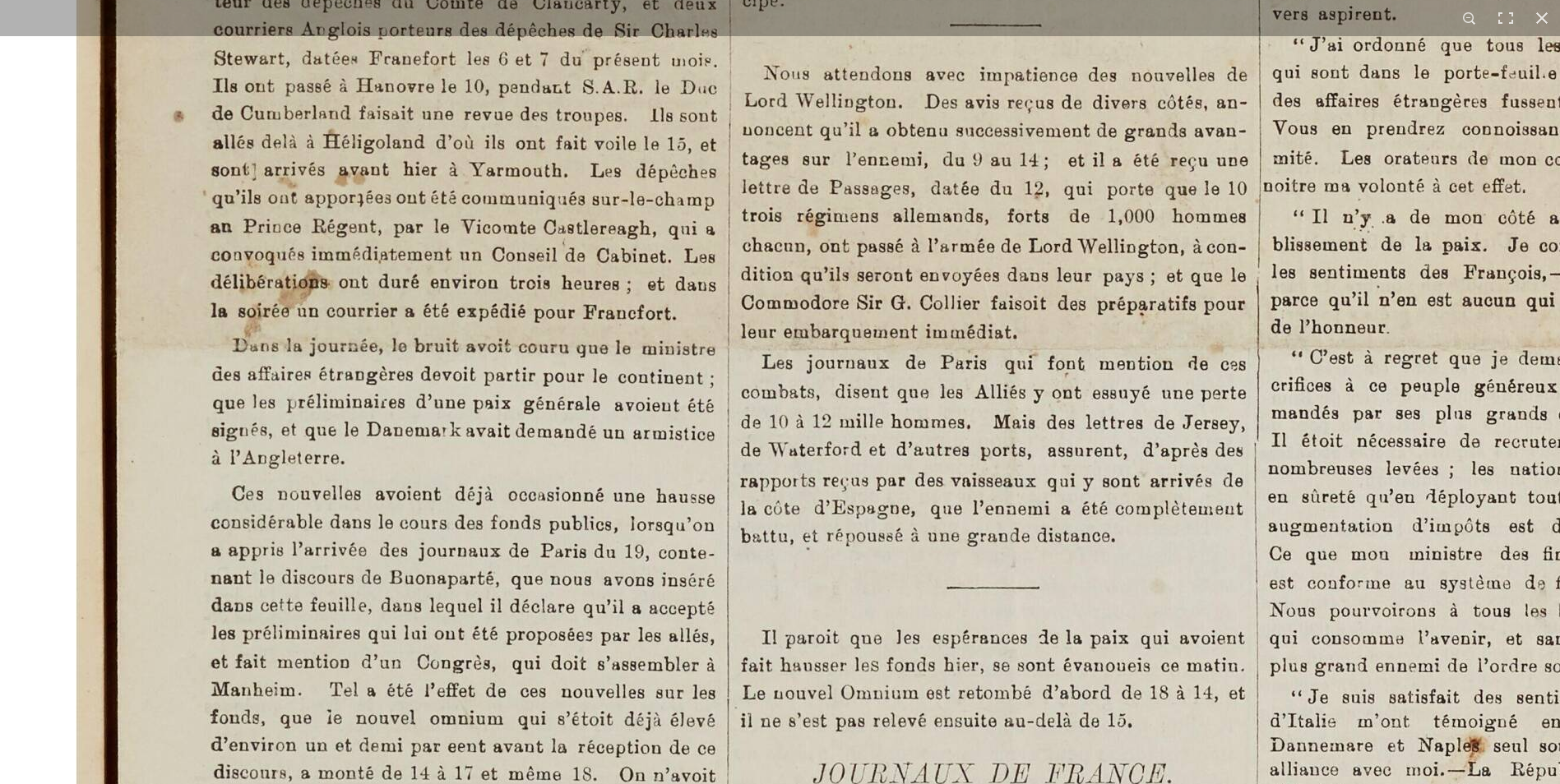
click at [577, 371] on img at bounding box center [988, 308] width 2035 height 2878
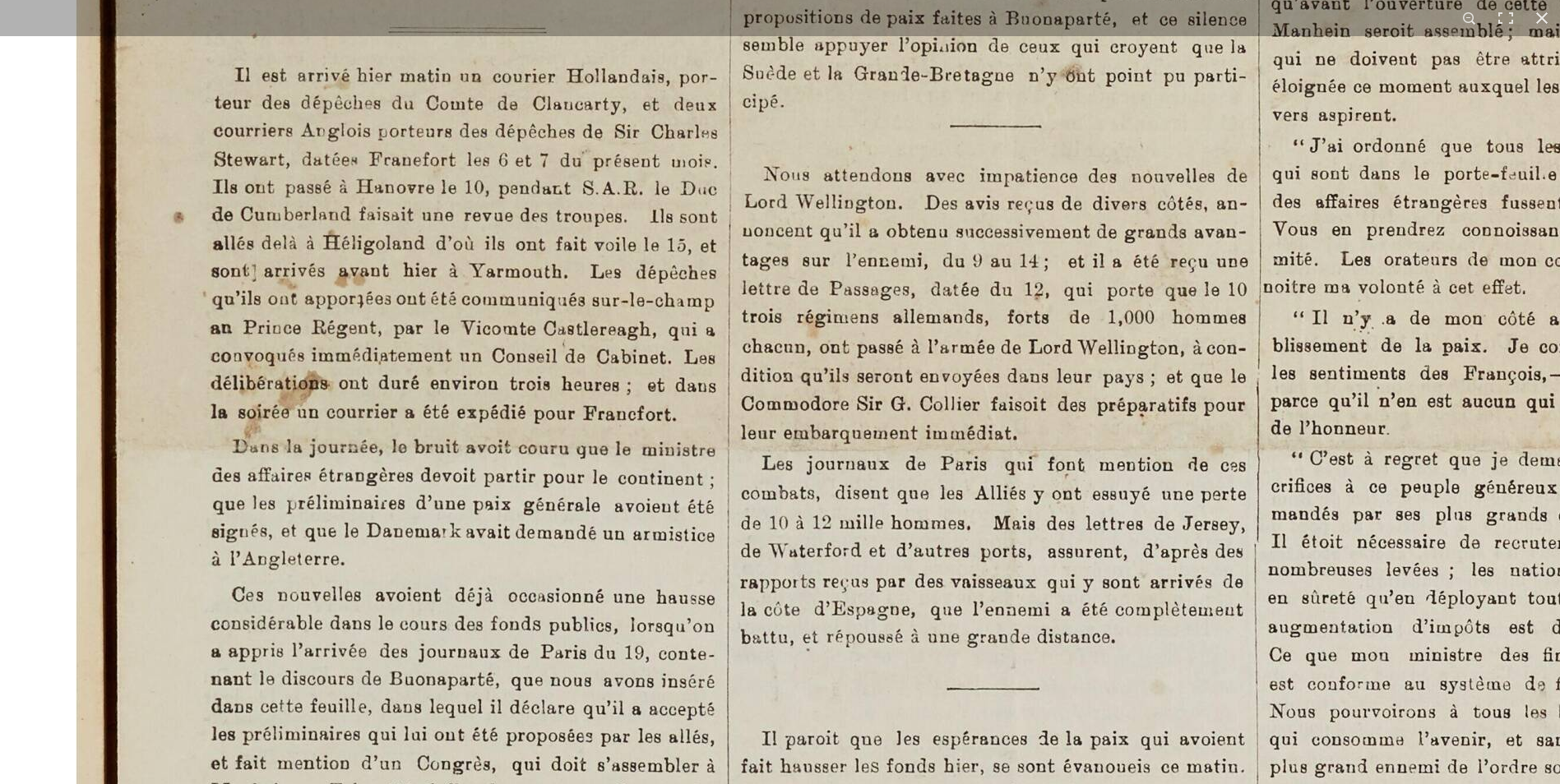
click at [948, 444] on img at bounding box center [988, 410] width 2035 height 2878
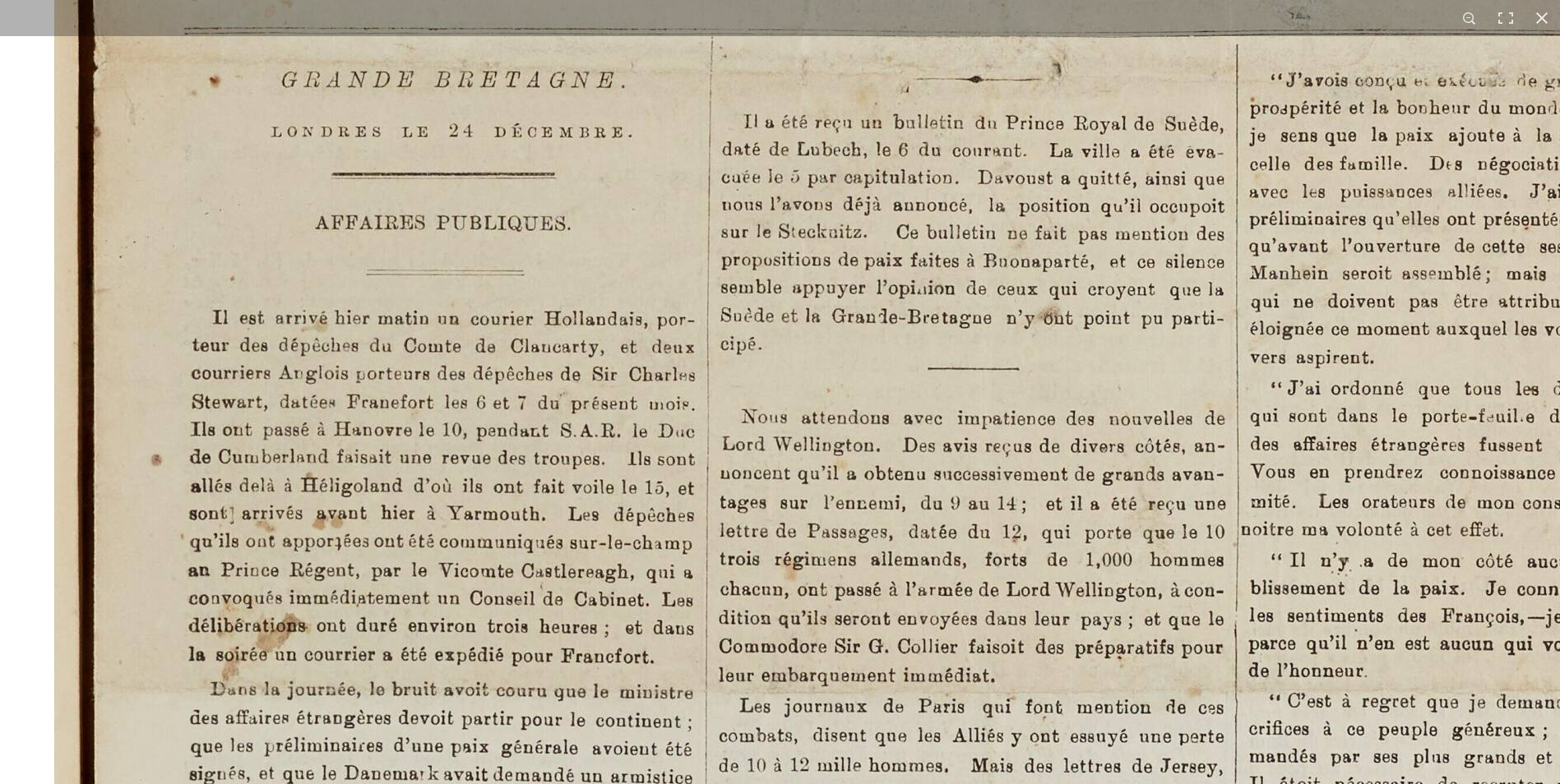
click at [900, 446] on img at bounding box center [965, 652] width 2035 height 2878
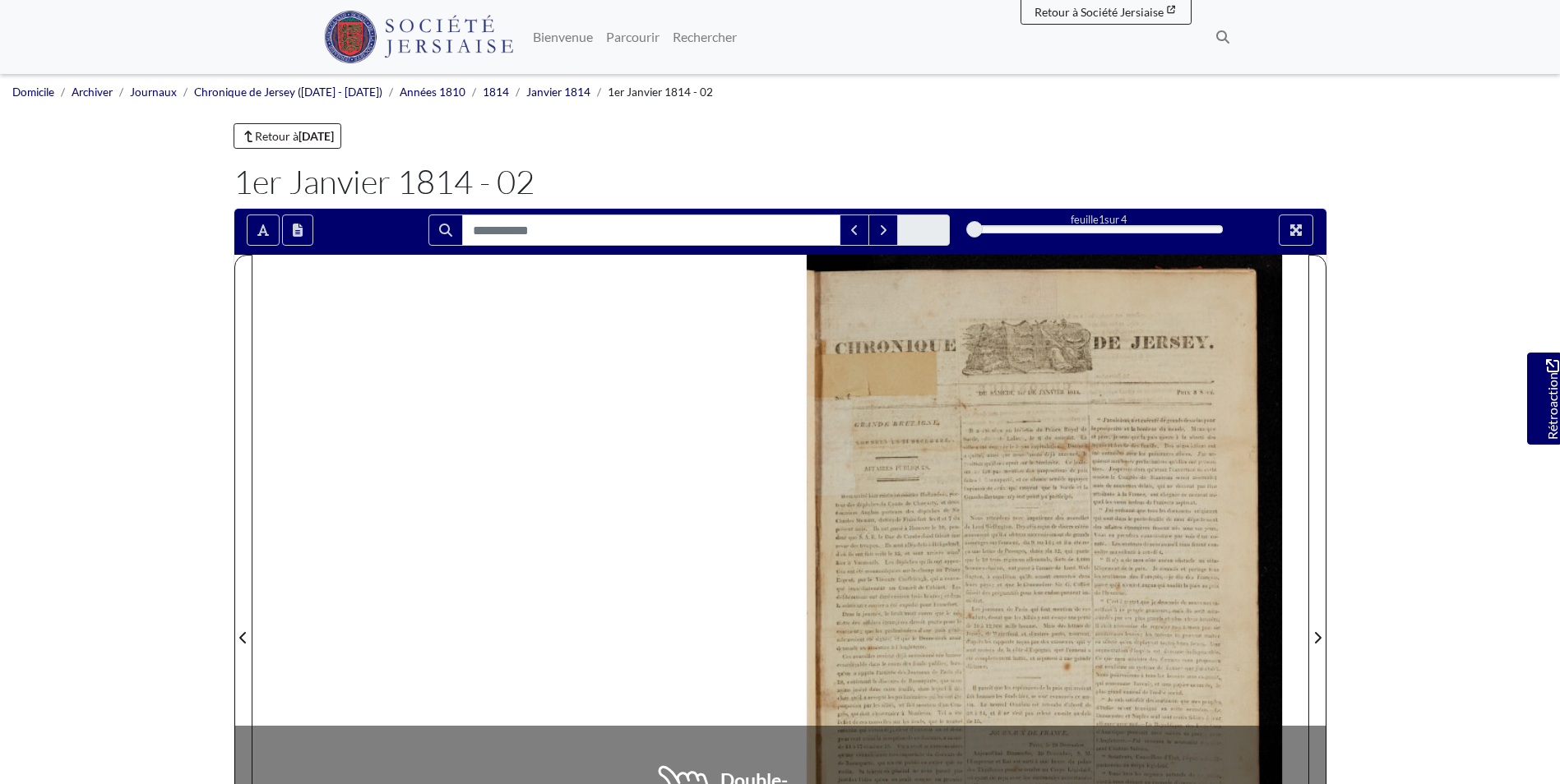
click at [1023, 551] on div at bounding box center [1044, 628] width 528 height 746
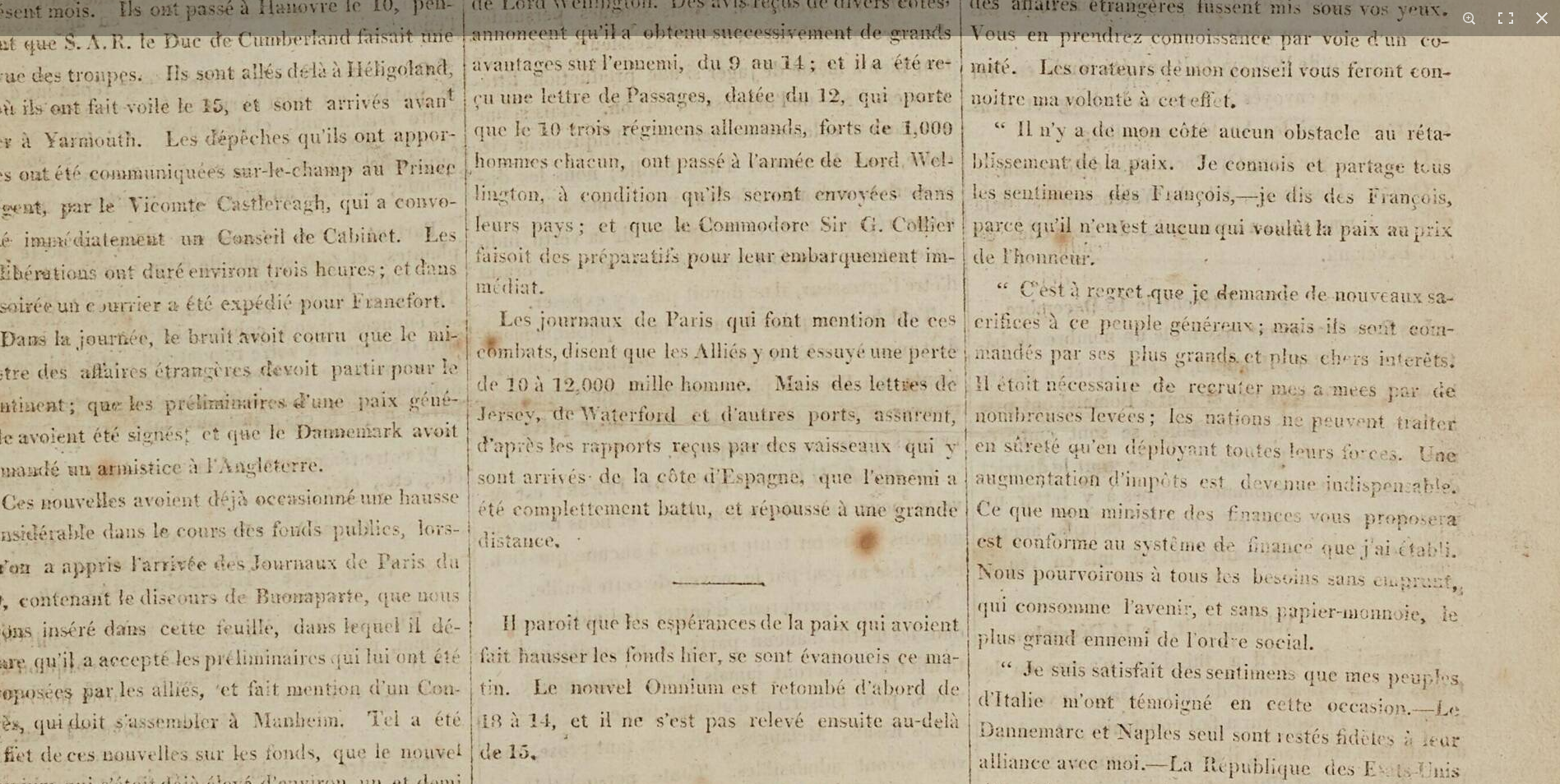
click at [598, 230] on img at bounding box center [779, 392] width 2035 height 2878
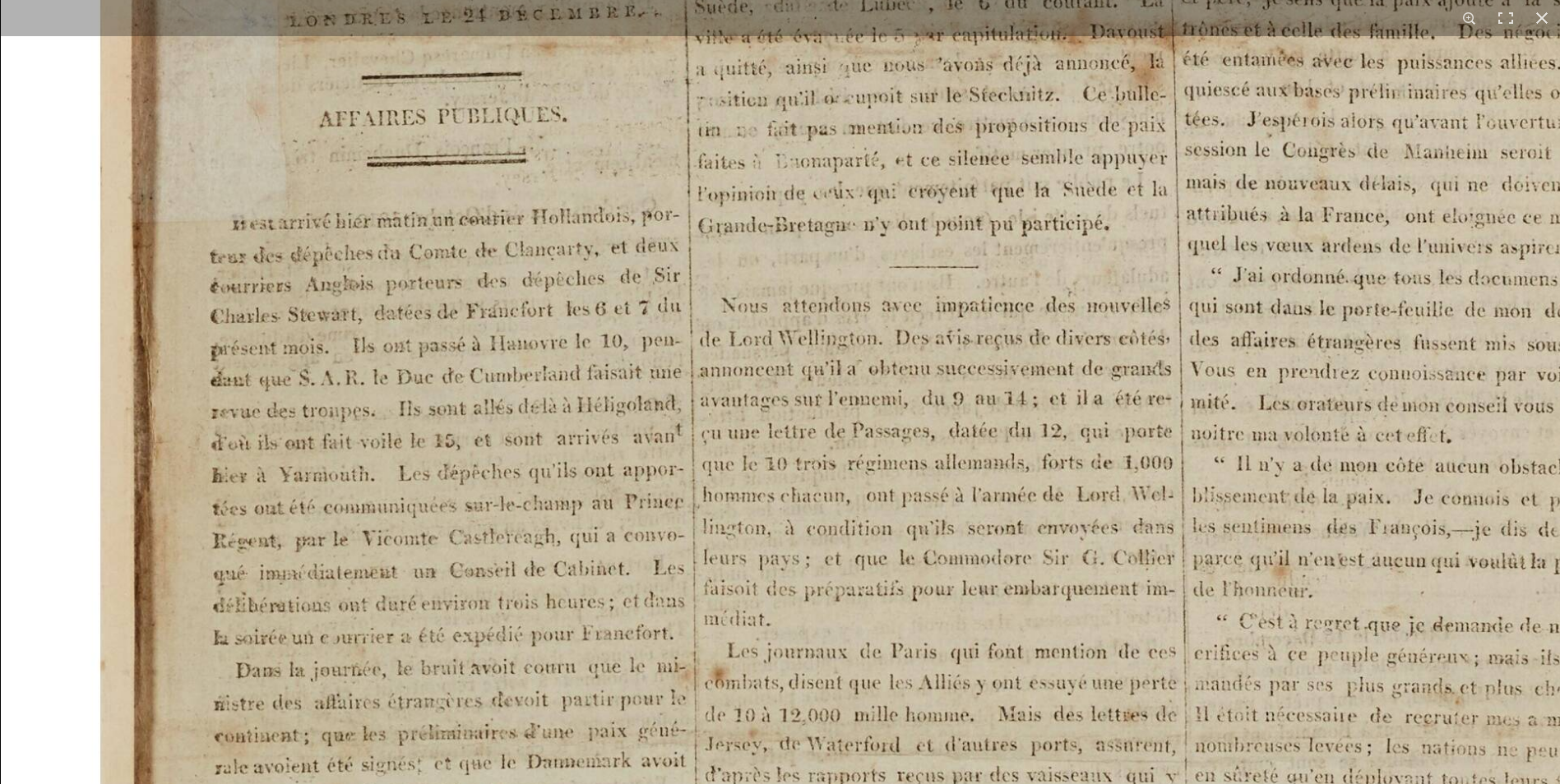
click at [866, 581] on img at bounding box center [1002, 722] width 2002 height 2832
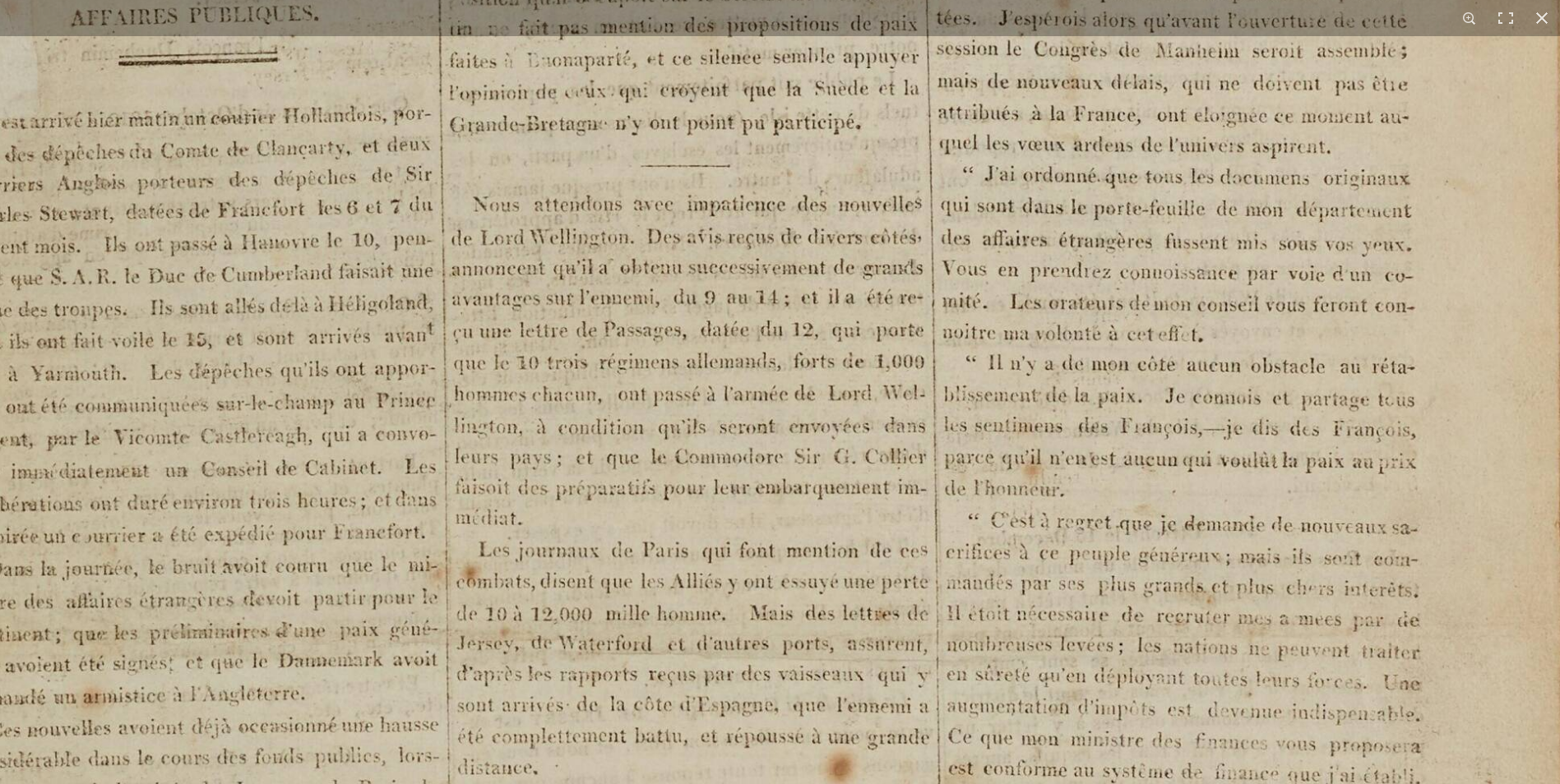
click at [582, 412] on img at bounding box center [753, 621] width 2002 height 2832
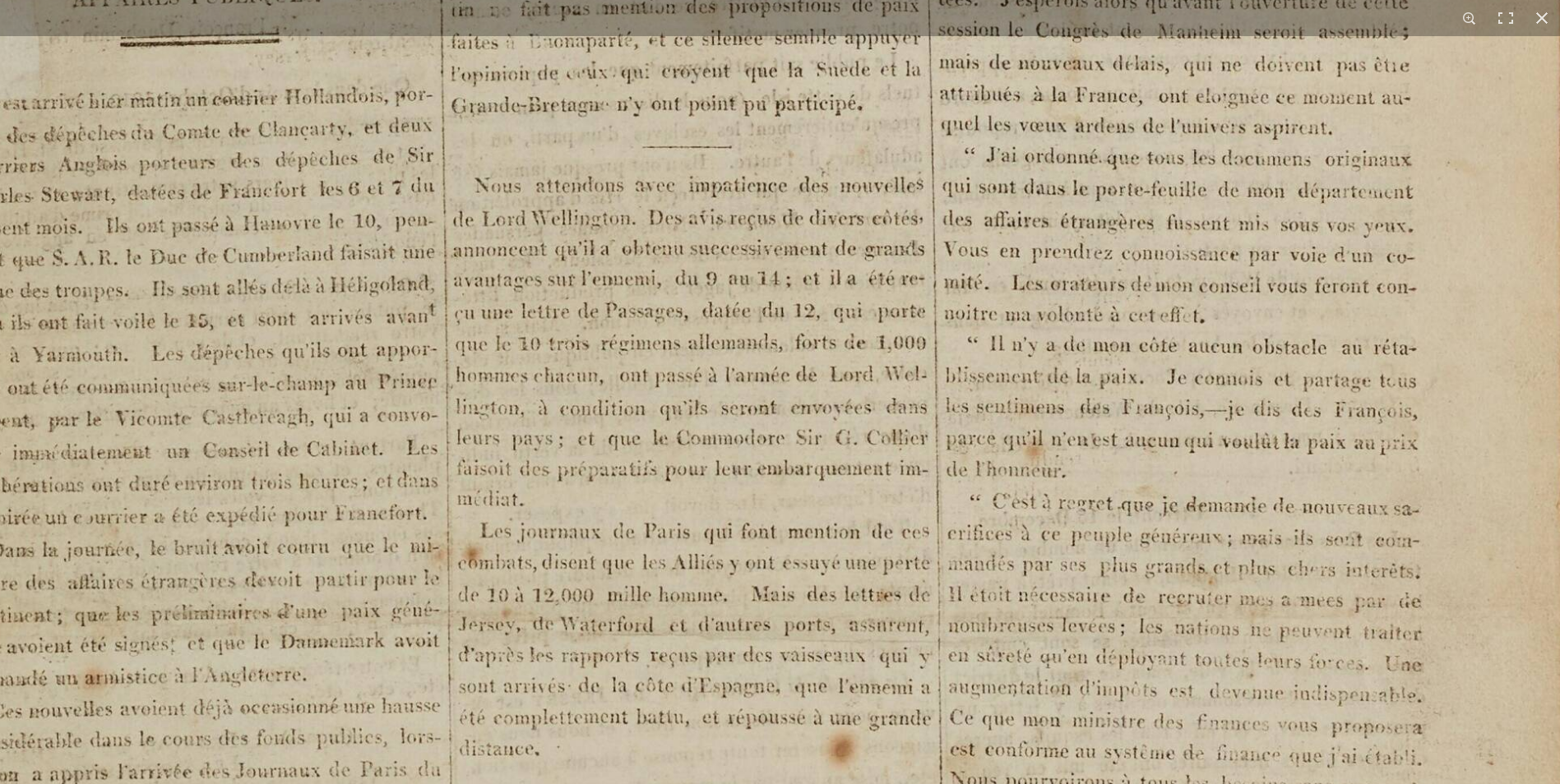
click at [675, 530] on img at bounding box center [755, 602] width 2002 height 2832
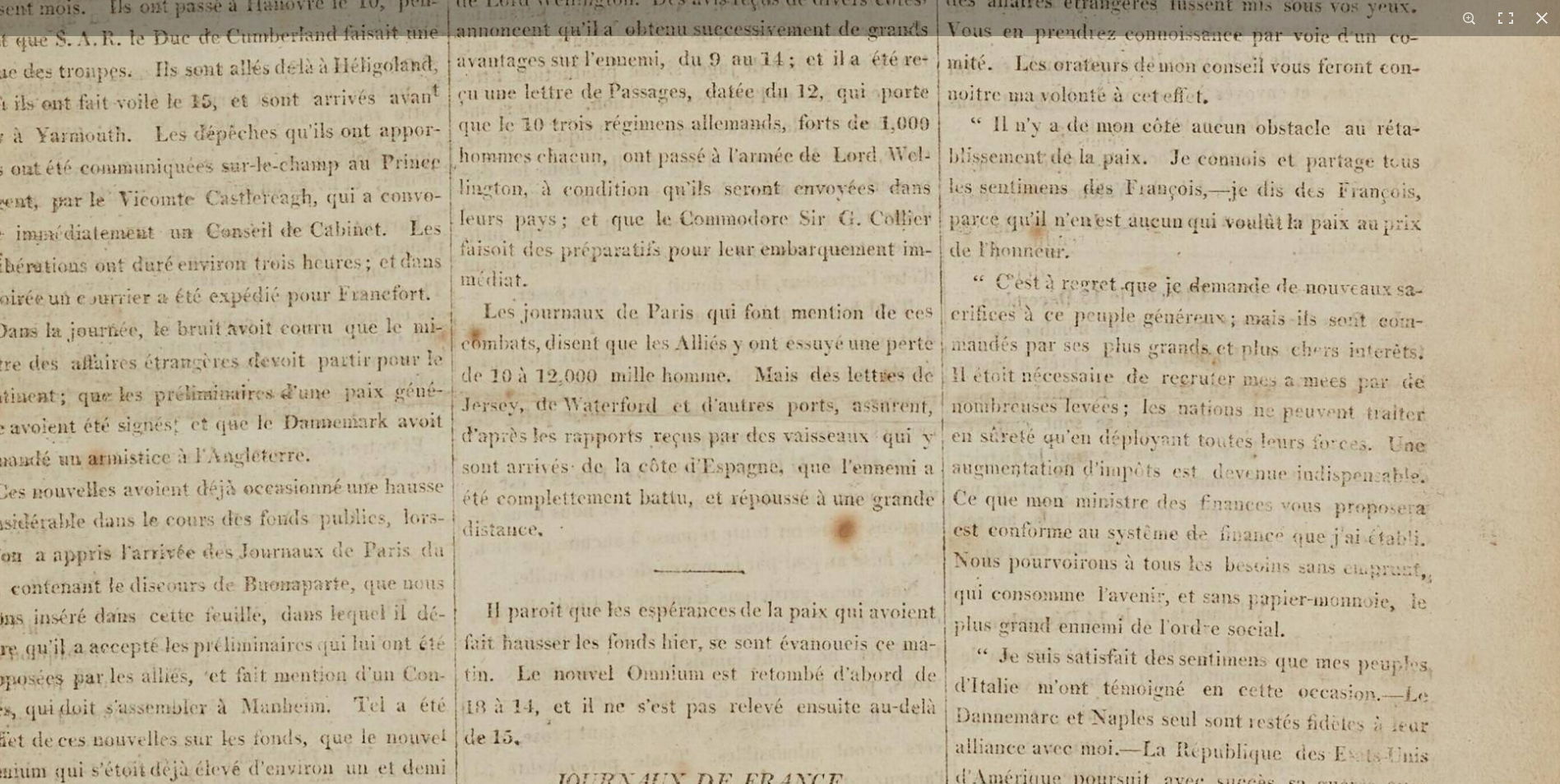
click at [663, 505] on img at bounding box center [759, 383] width 2002 height 2832
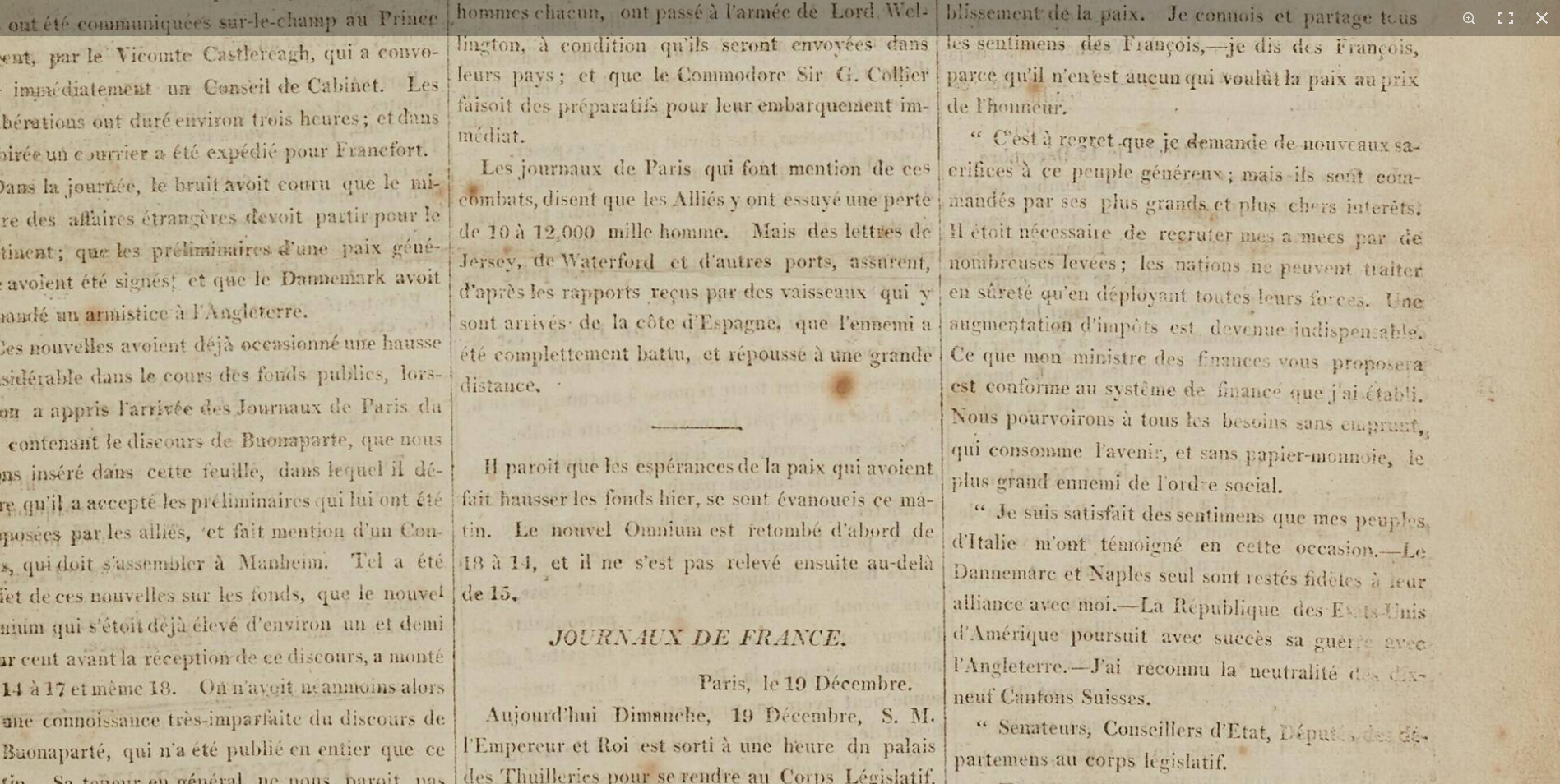
click at [653, 506] on img at bounding box center [756, 238] width 2002 height 2832
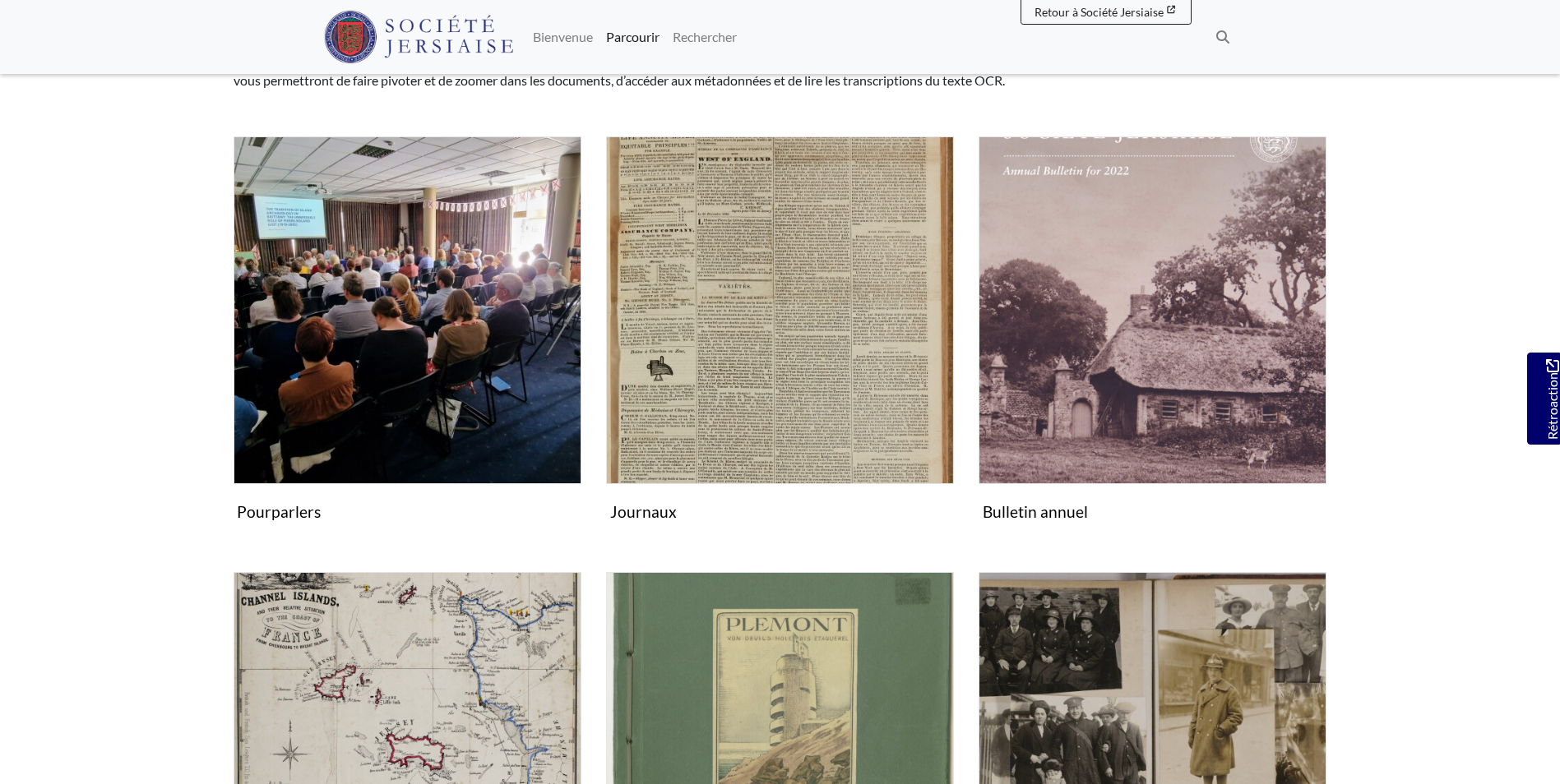
scroll to position [199, 0]
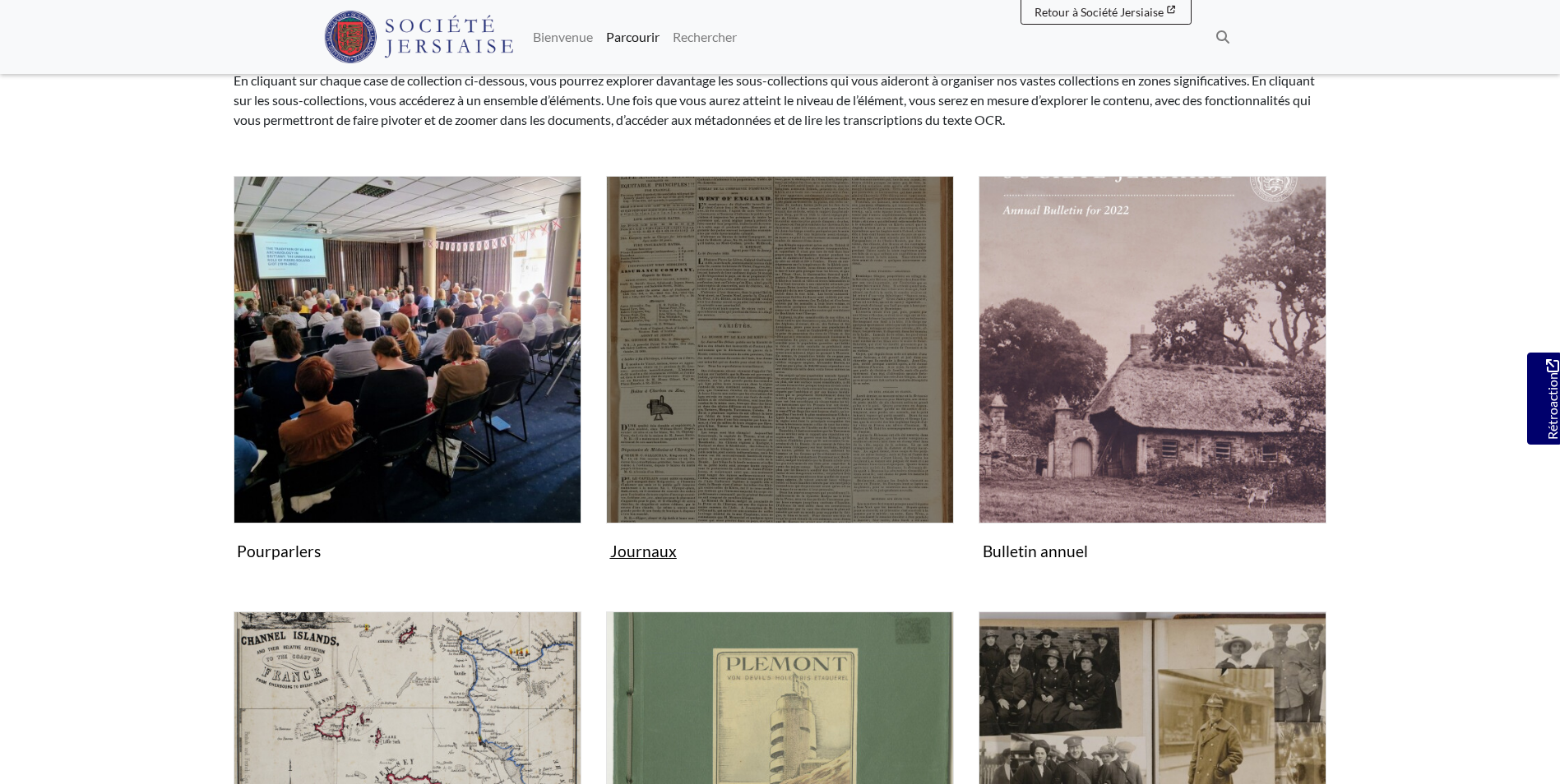
click at [651, 551] on figure "Journaux Collection" at bounding box center [780, 371] width 348 height 391
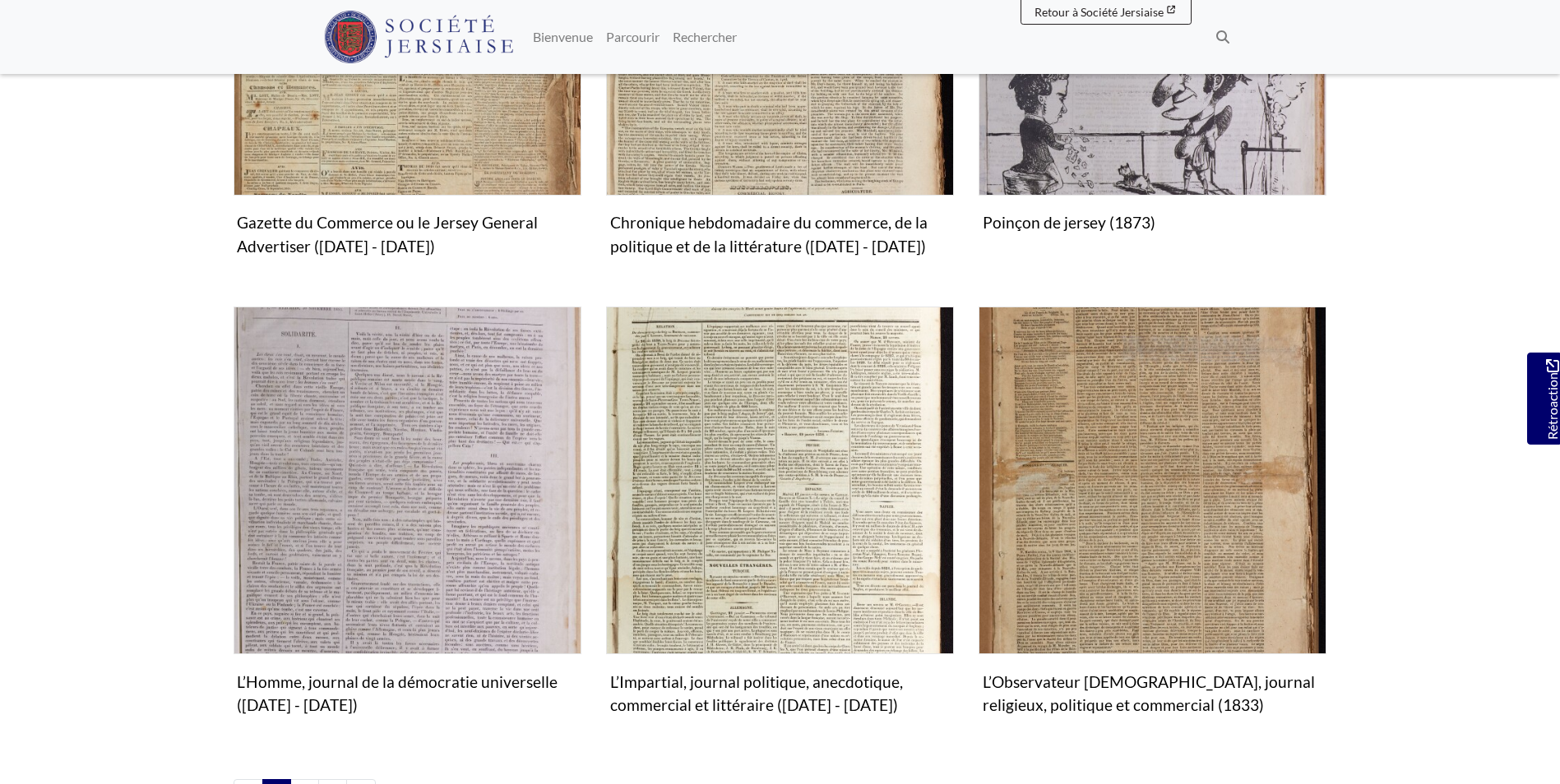
scroll to position [1809, 0]
